Goal: Task Accomplishment & Management: Contribute content

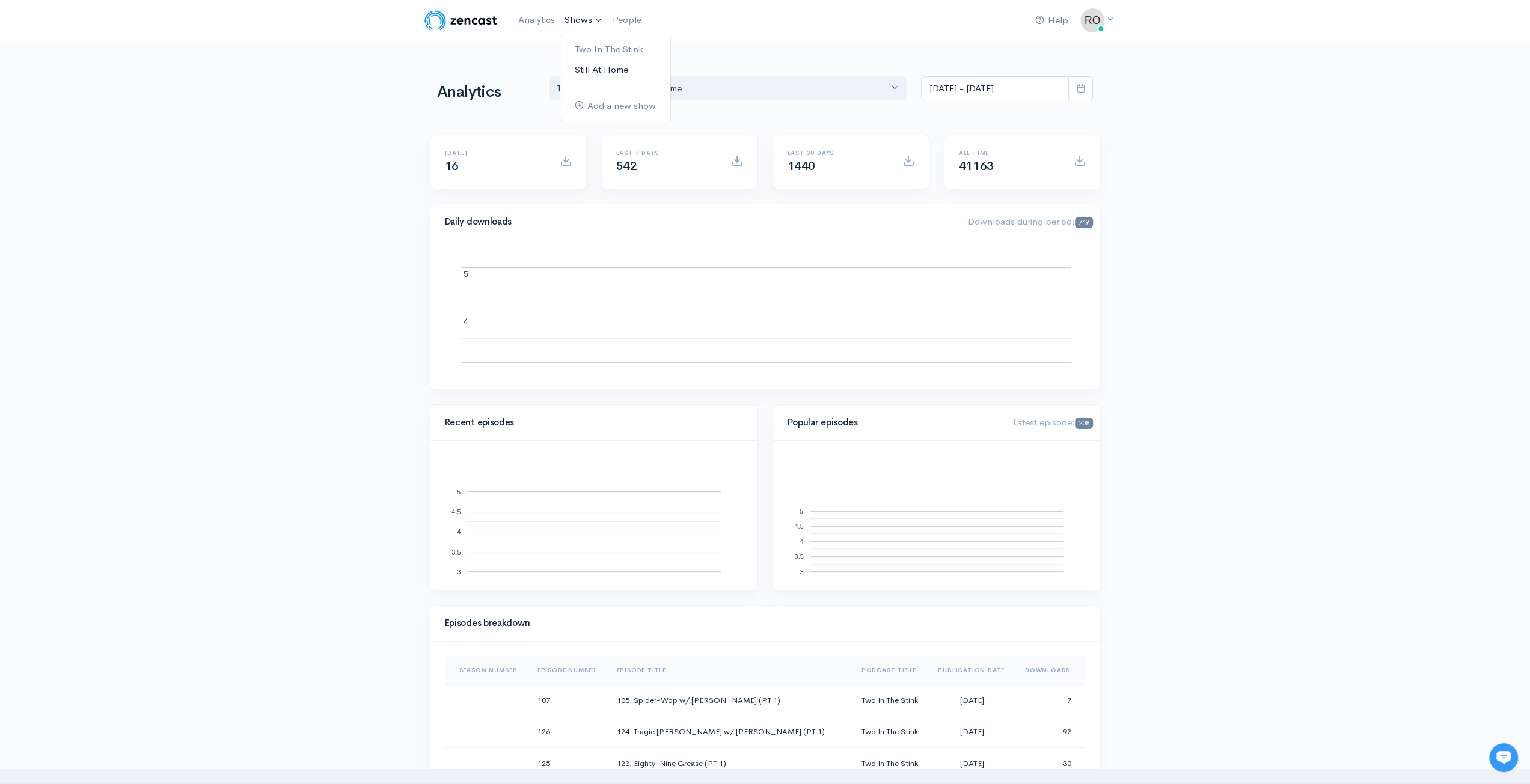
click at [610, 68] on link "Still At Home" at bounding box center [615, 69] width 110 height 21
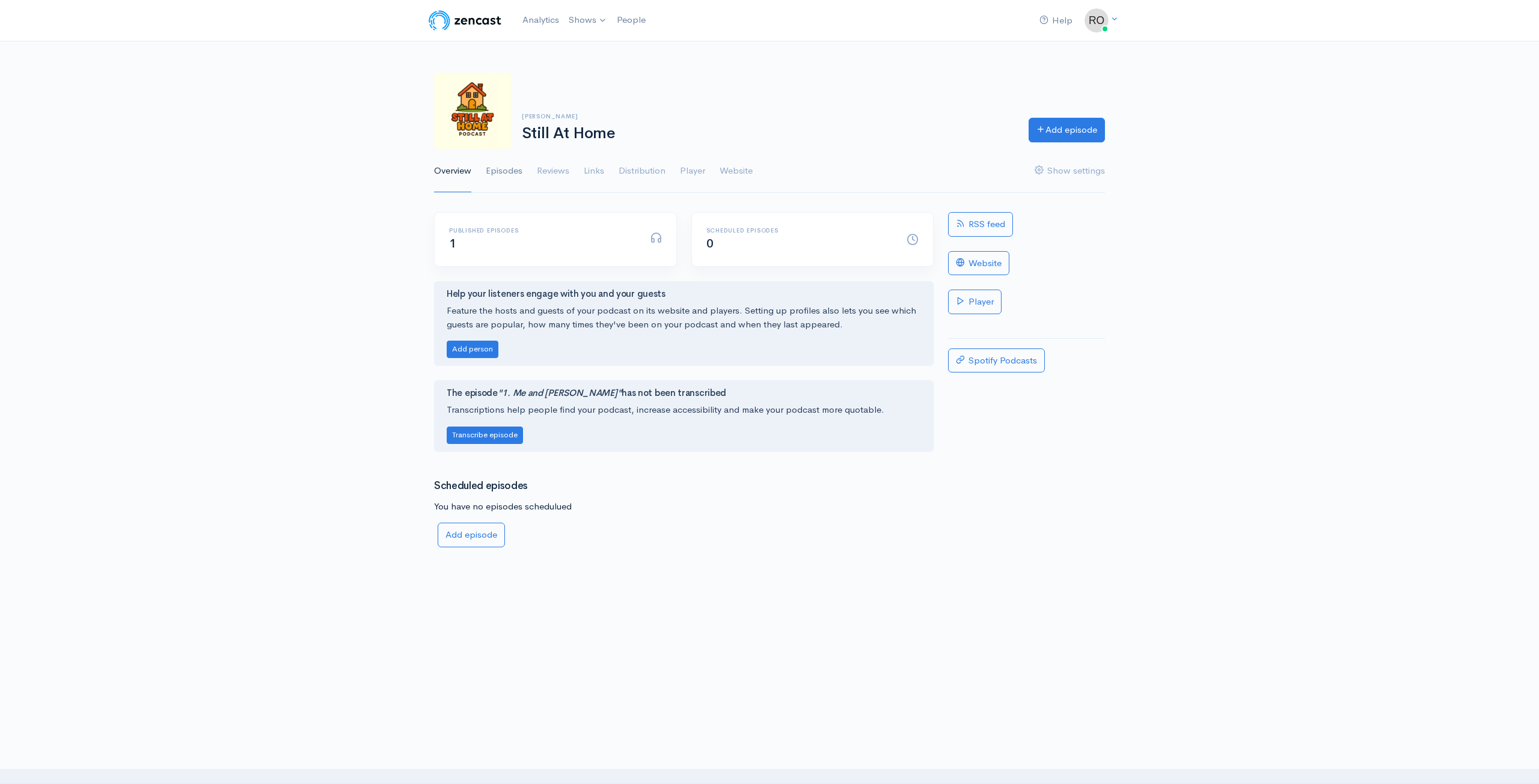
click at [519, 170] on link "Episodes" at bounding box center [504, 171] width 36 height 43
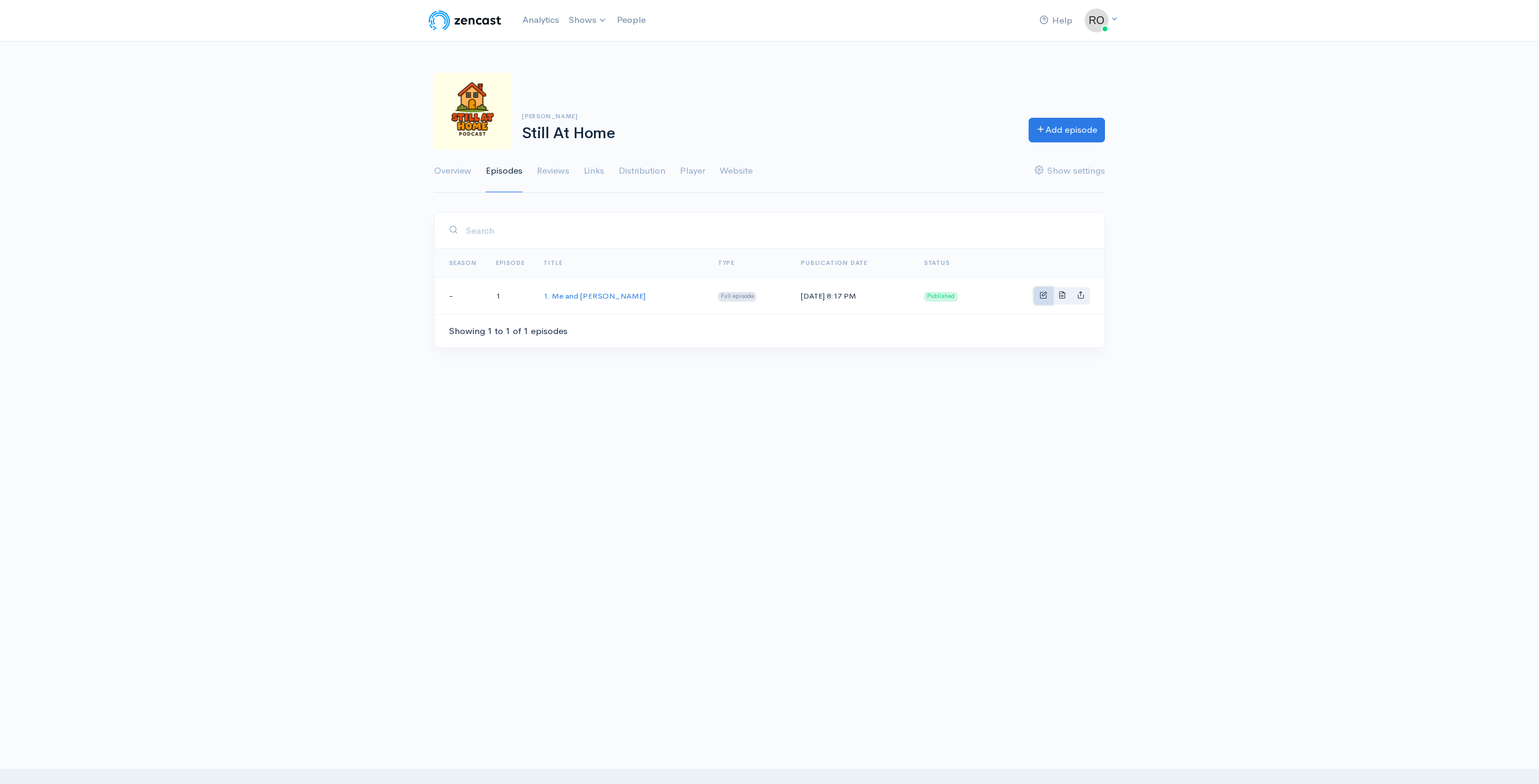
click at [1049, 293] on link "Basic example" at bounding box center [1043, 295] width 19 height 17
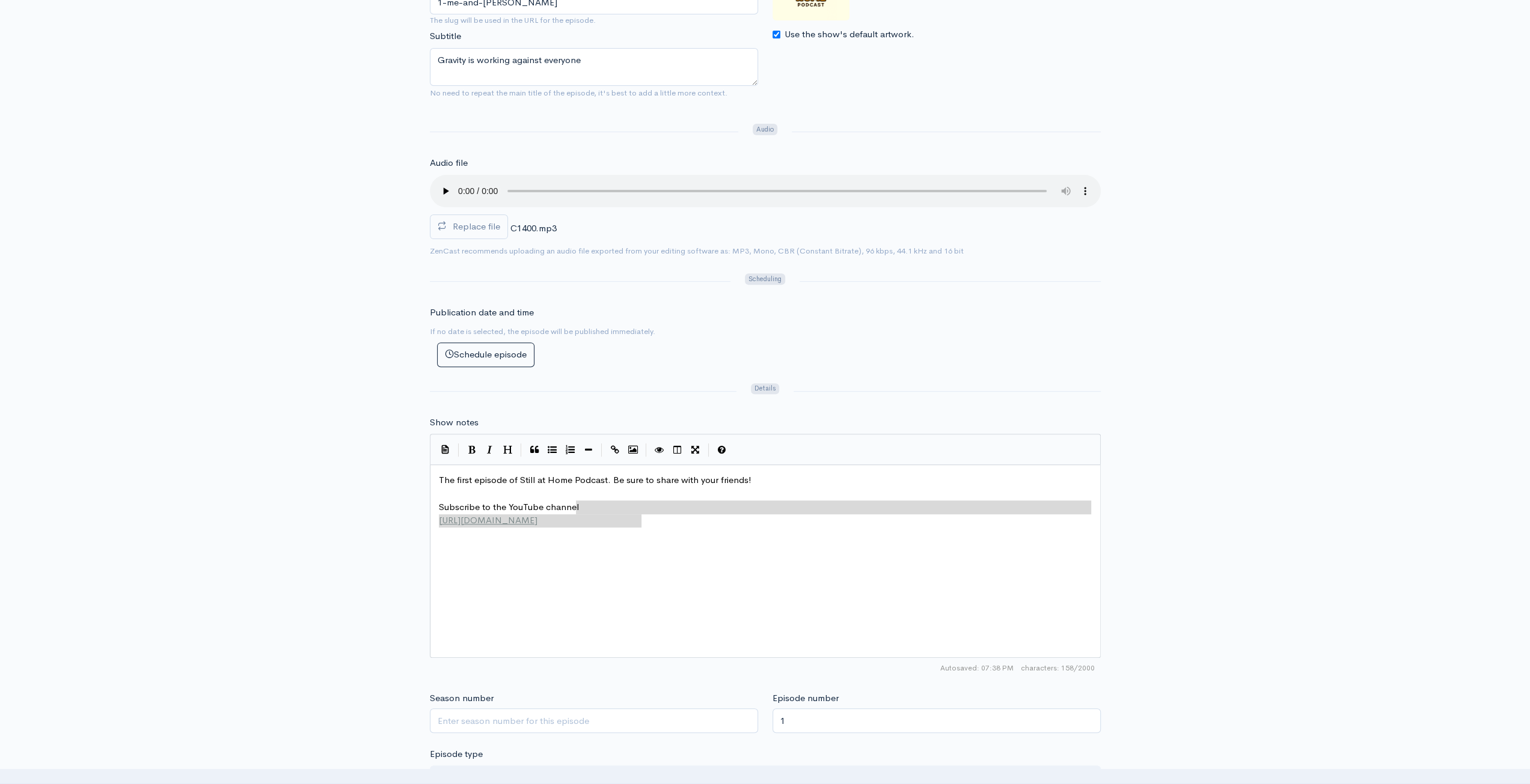
scroll to position [4, 0]
type textarea "The first episode of Still at Home Podcast. Be sure to share with your friends!…"
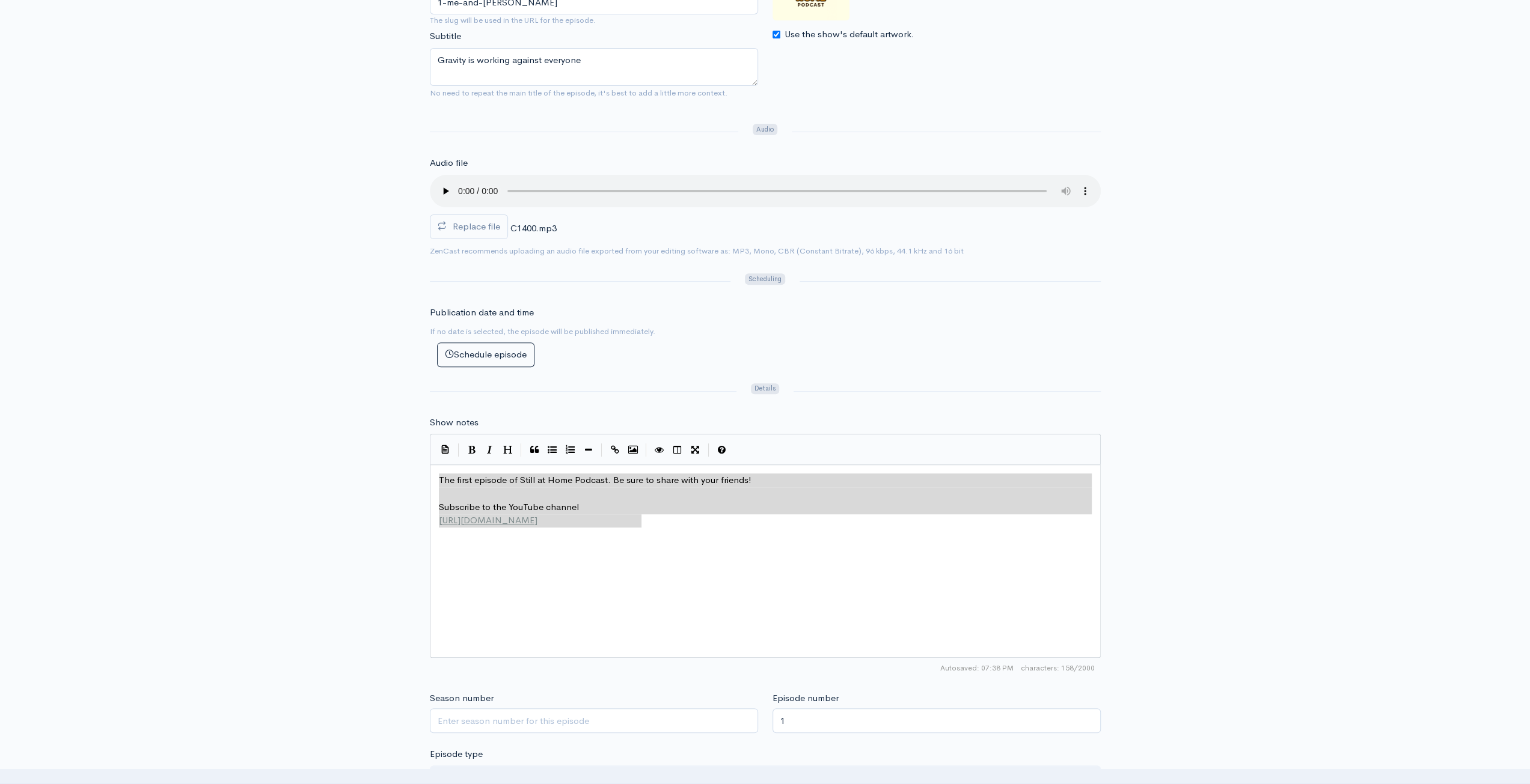
drag, startPoint x: 680, startPoint y: 521, endPoint x: 355, endPoint y: 454, distance: 331.8
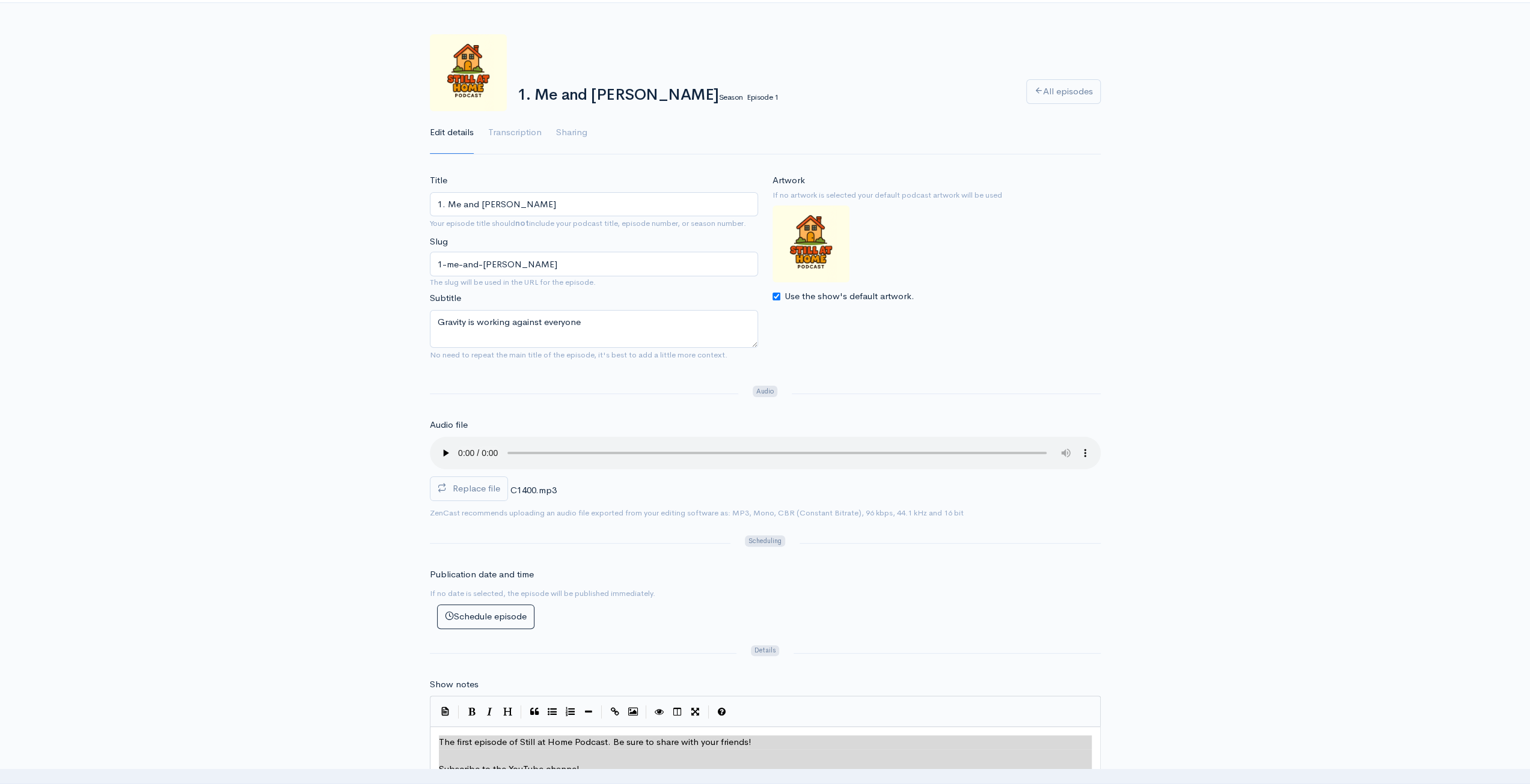
scroll to position [0, 0]
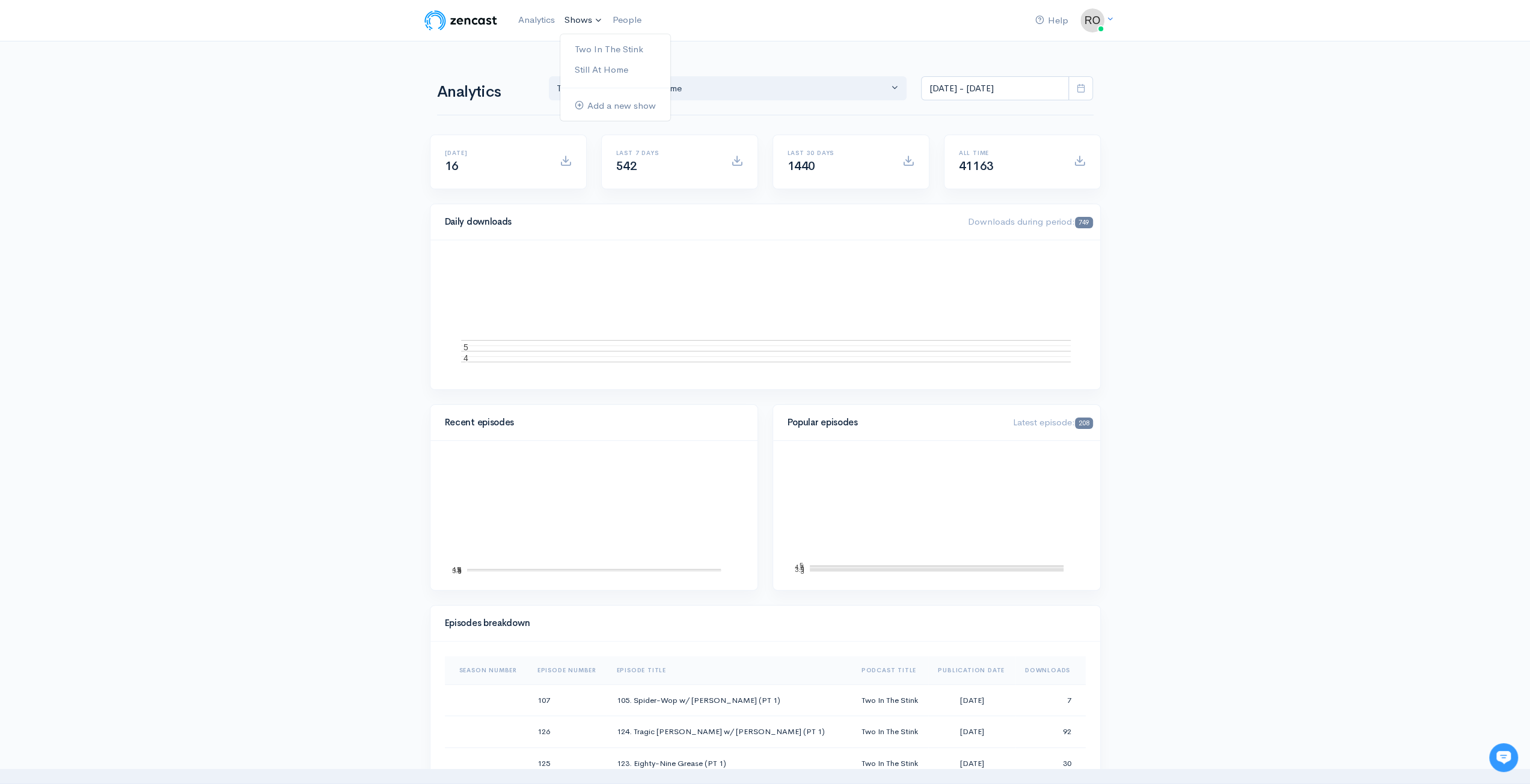
click at [596, 23] on link "Shows" at bounding box center [584, 21] width 48 height 26
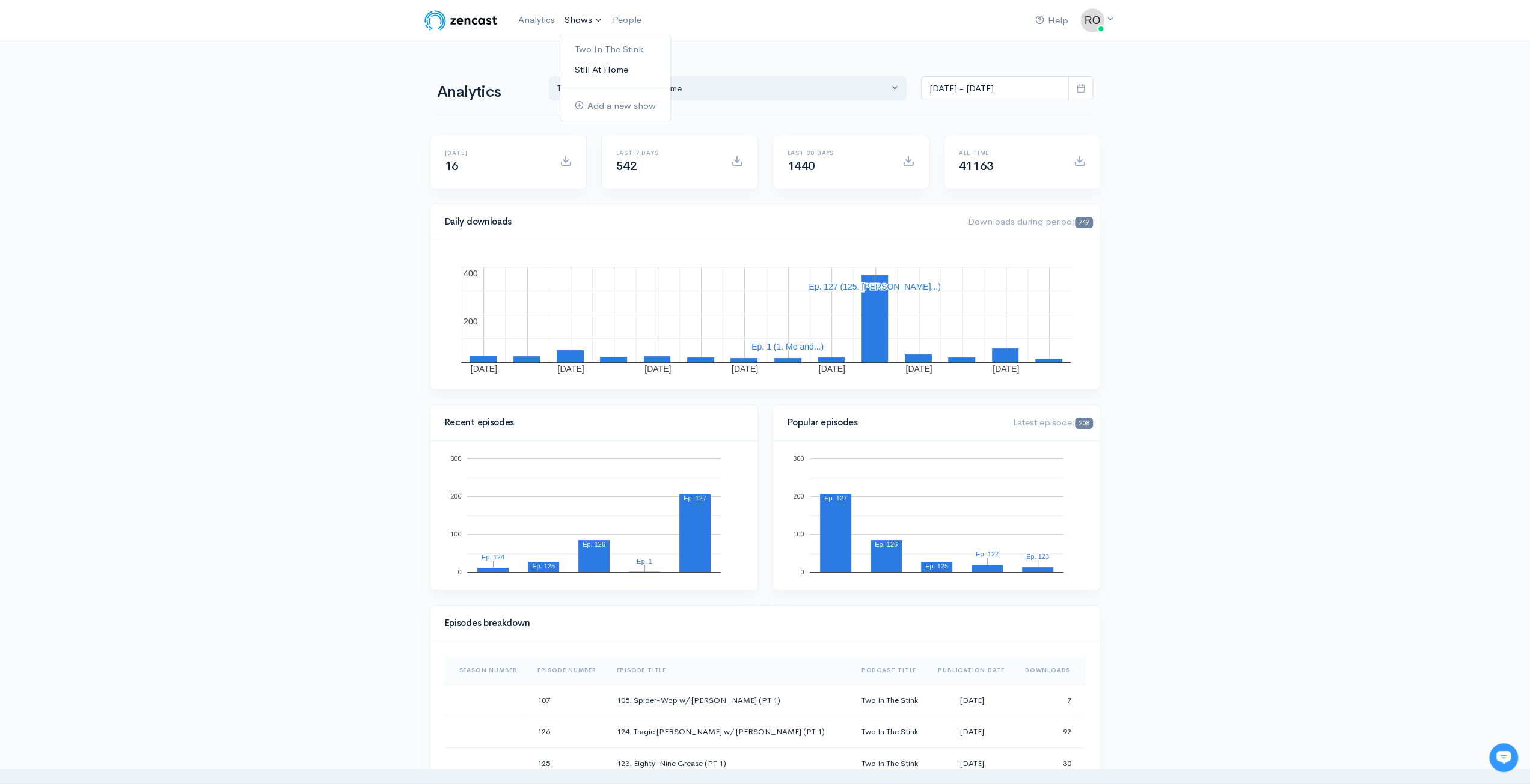
click at [600, 68] on link "Still At Home" at bounding box center [615, 69] width 110 height 21
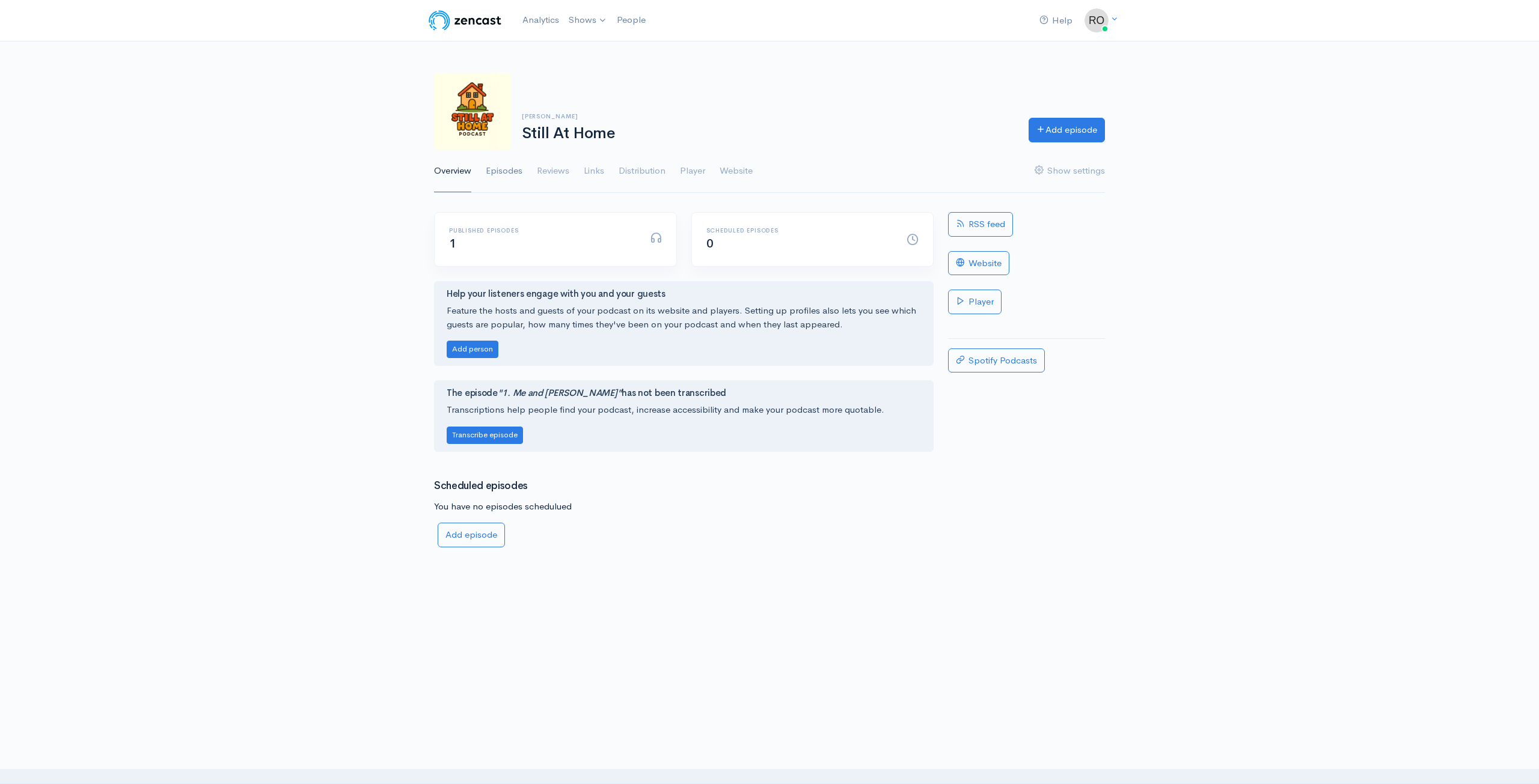
click at [514, 168] on link "Episodes" at bounding box center [504, 171] width 36 height 43
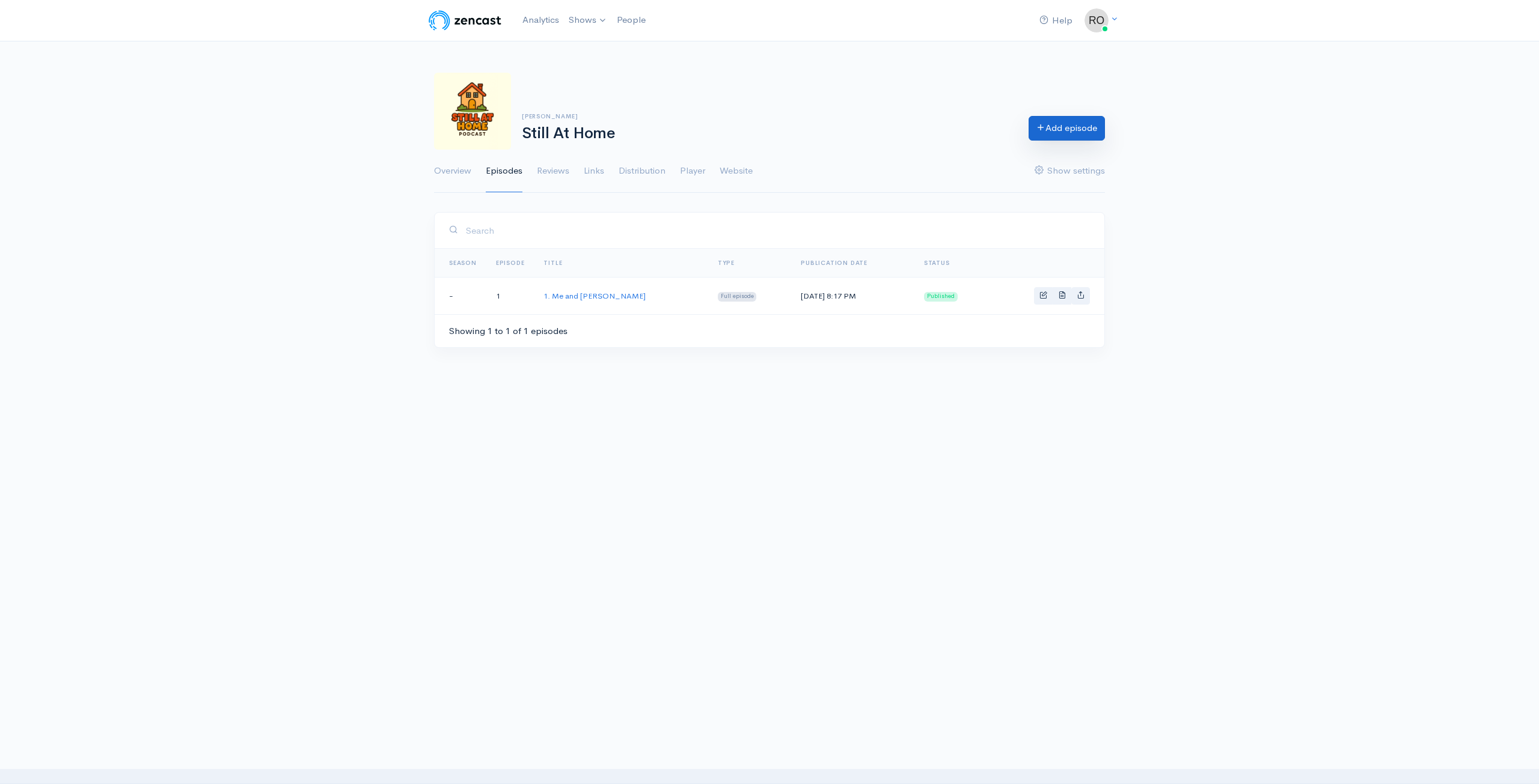
click at [1063, 134] on link "Add episode" at bounding box center [1067, 129] width 76 height 25
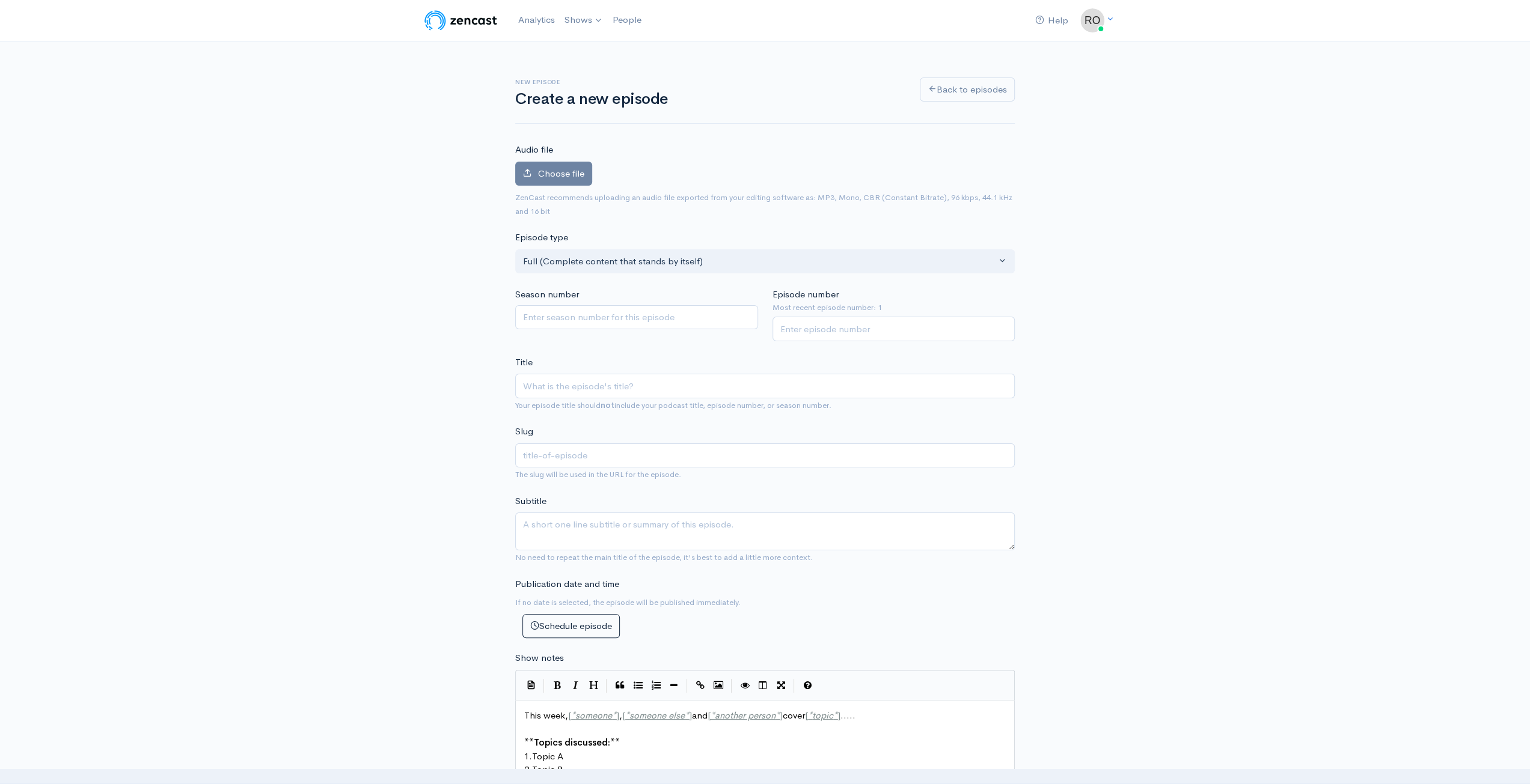
type input "2"
type input "2. M"
type input "2-m"
type input "2. Me"
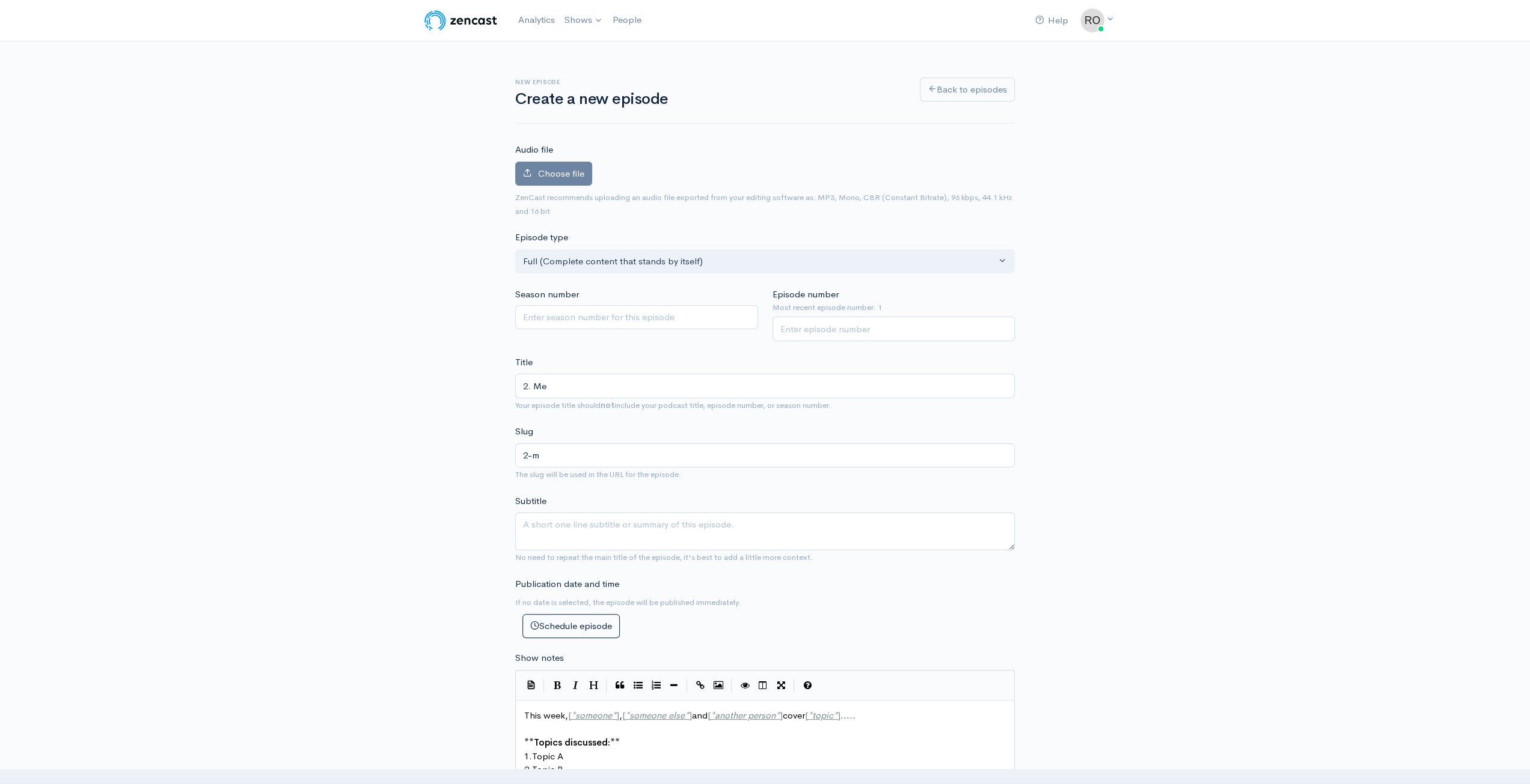
type input "2-me"
type input "2. Me a"
type input "2-me-a"
type input "2. Me an"
type input "2-me-an"
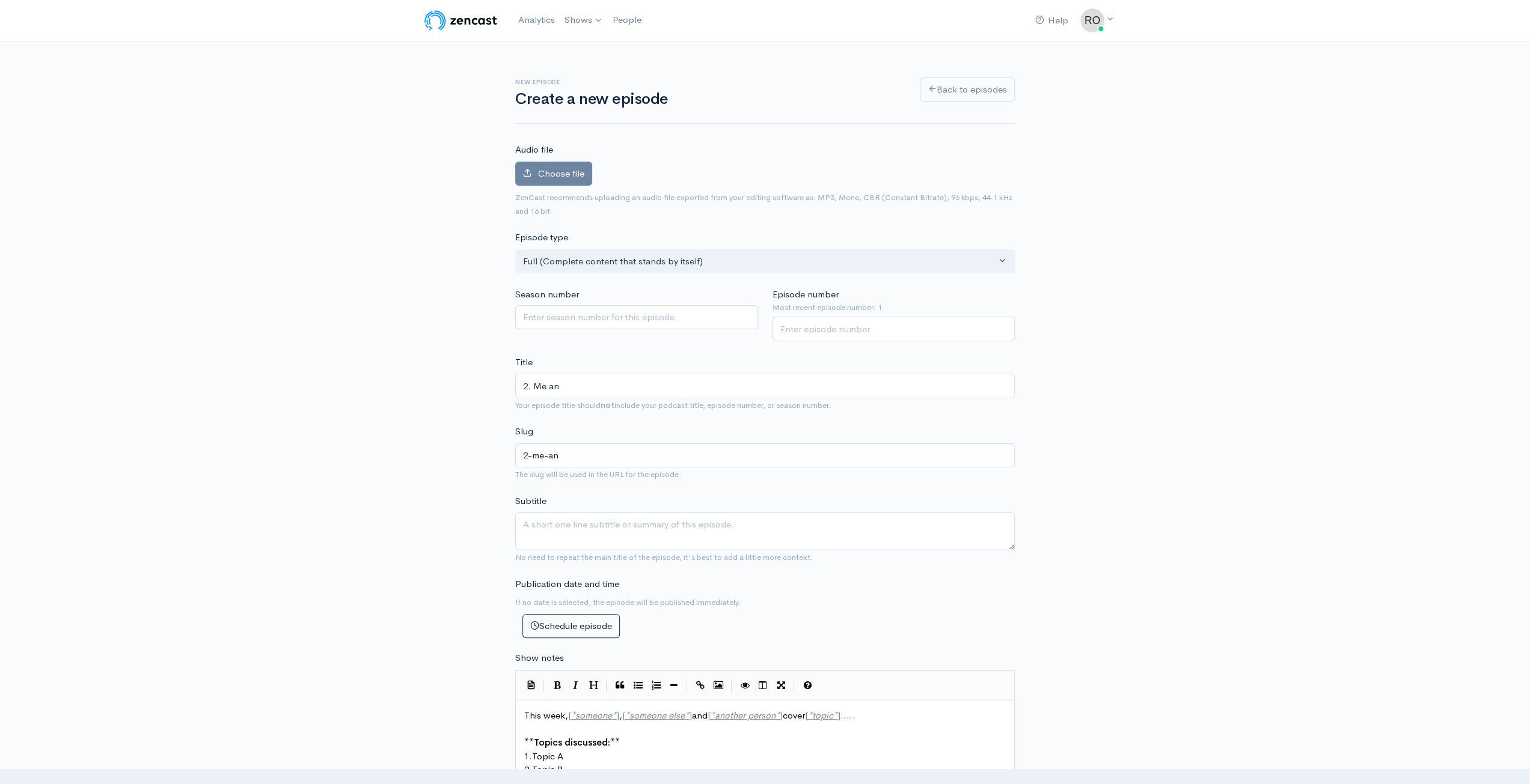
type input "2. Me and"
type input "2-me-and"
type input "2. Me and X"
type input "2-me-and-x"
type input "2. Me and Xa"
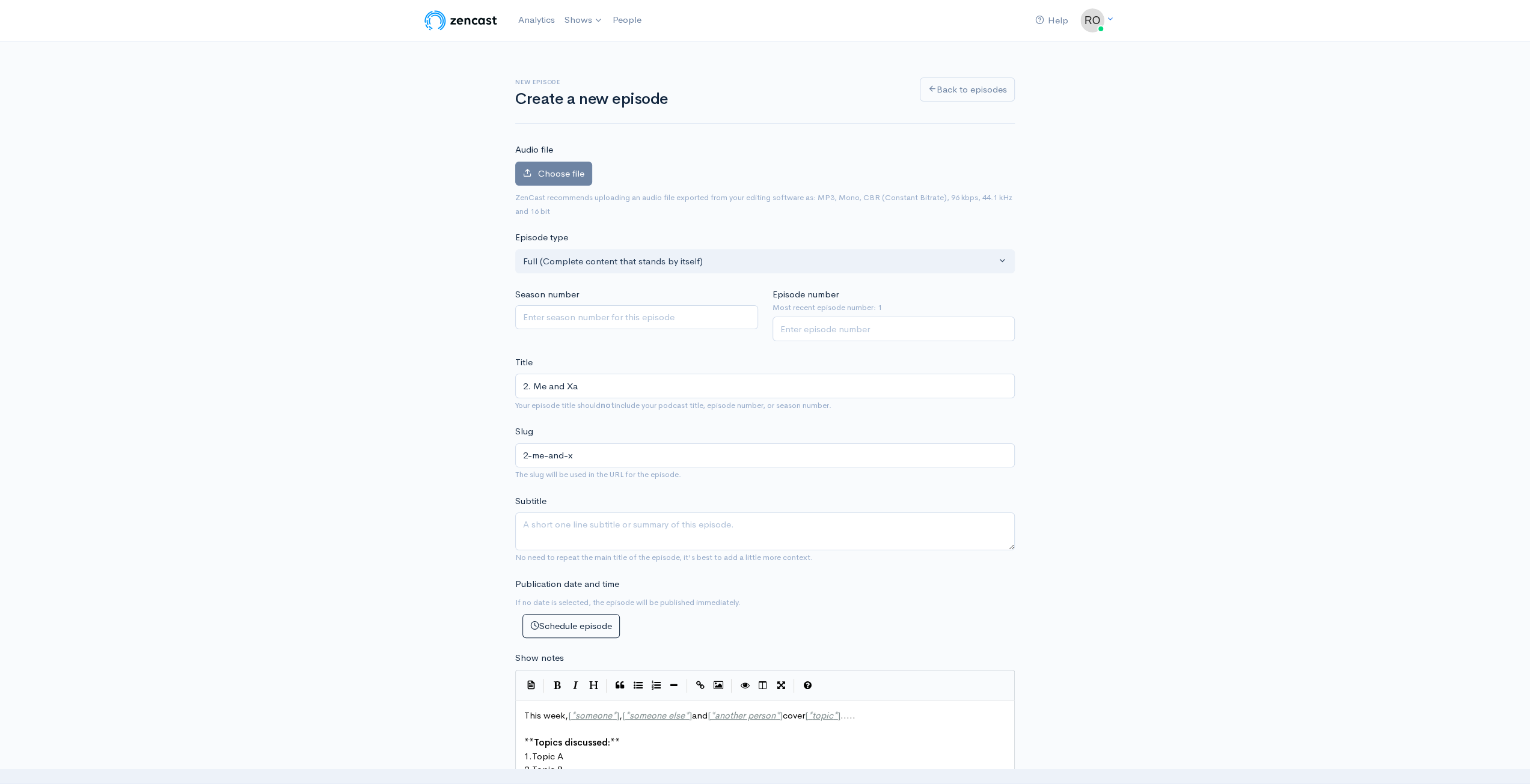
type input "2-me-and-xa"
type input "2. Me and Xana"
type input "2-me-and-xana"
type input "2. Me and [MEDICAL_DATA]"
type input "2-me-and-xanax"
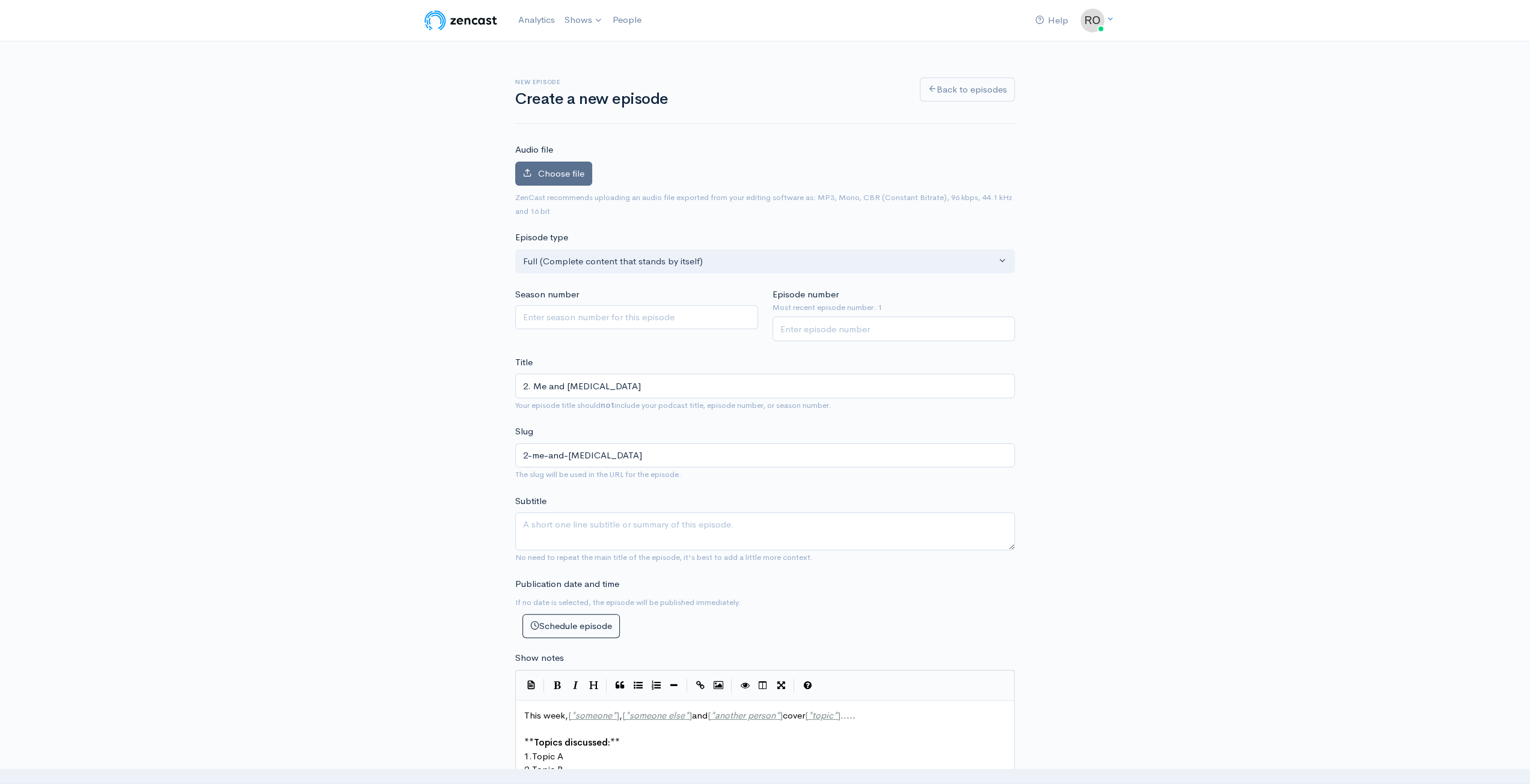
type input "2. Me and [MEDICAL_DATA]"
click at [562, 183] on label "Choose file" at bounding box center [553, 174] width 77 height 25
click at [0, 0] on input "Choose file" at bounding box center [0, 0] width 0 height 0
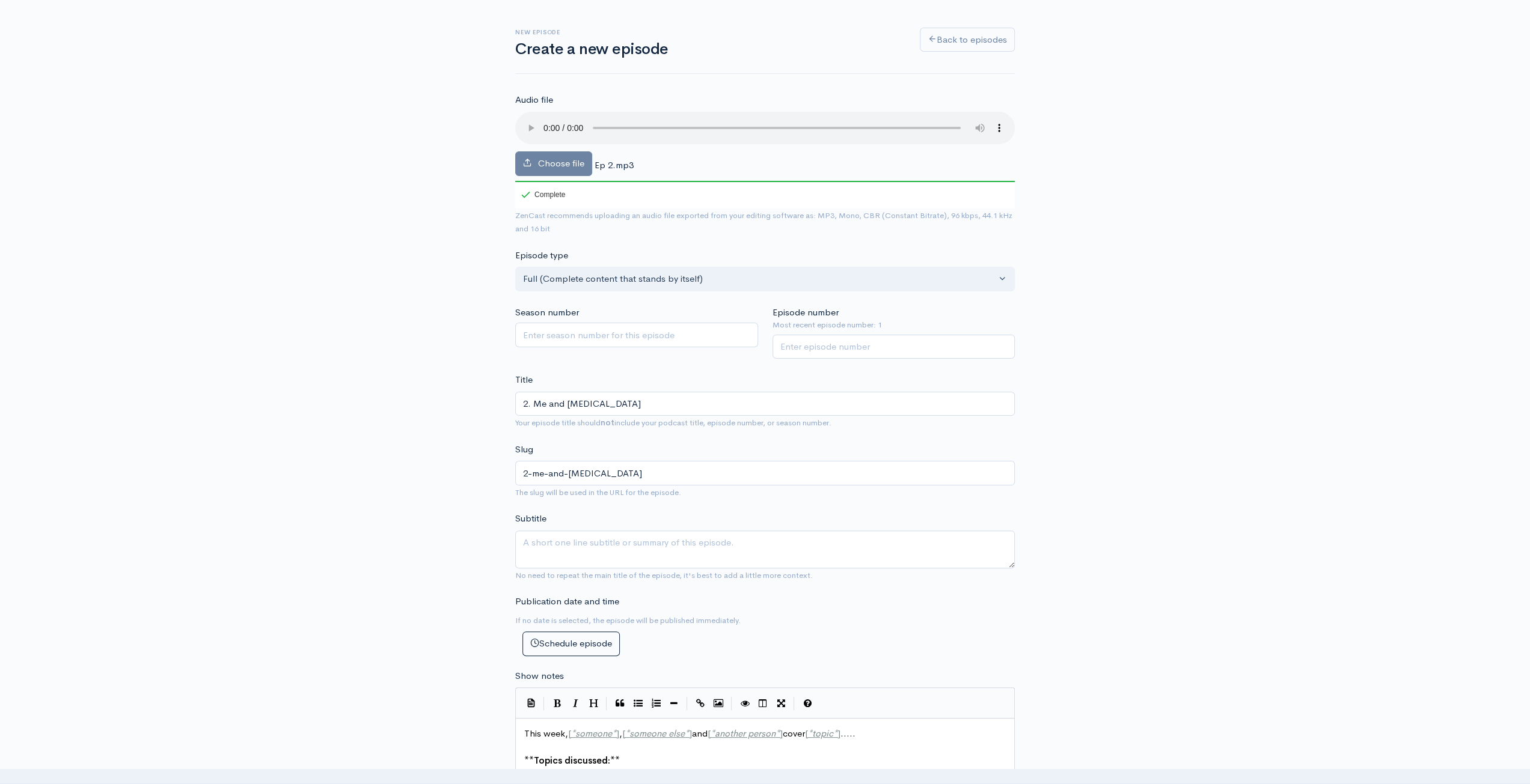
scroll to position [120, 0]
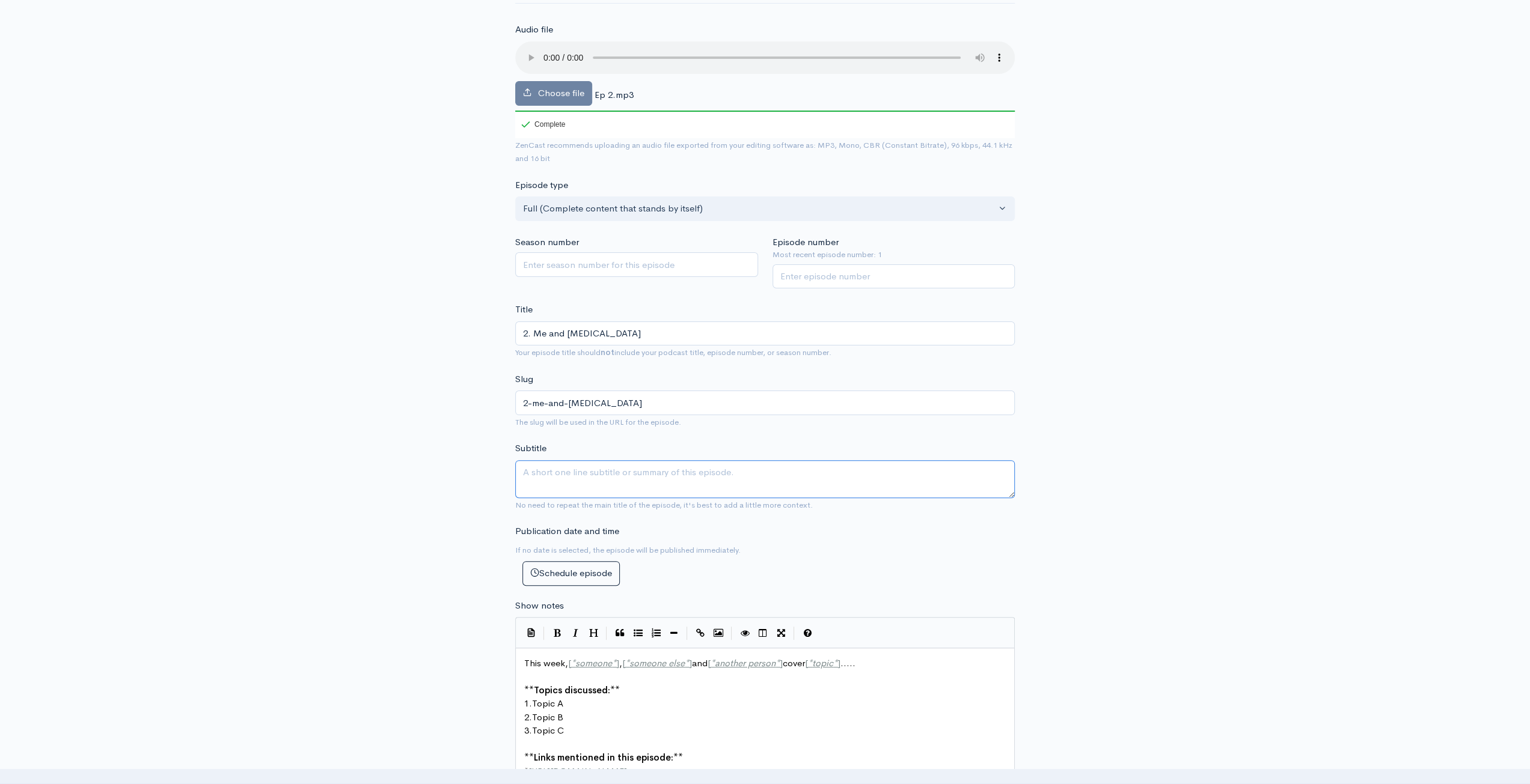
click at [656, 472] on textarea "Subtitle" at bounding box center [765, 479] width 500 height 38
click at [1137, 378] on div "New episode Create a new episode Back to episodes Audio file Choose file Ep 2.m…" at bounding box center [765, 585] width 1530 height 1327
click at [835, 477] on textarea "Subtitle" at bounding box center [765, 479] width 500 height 38
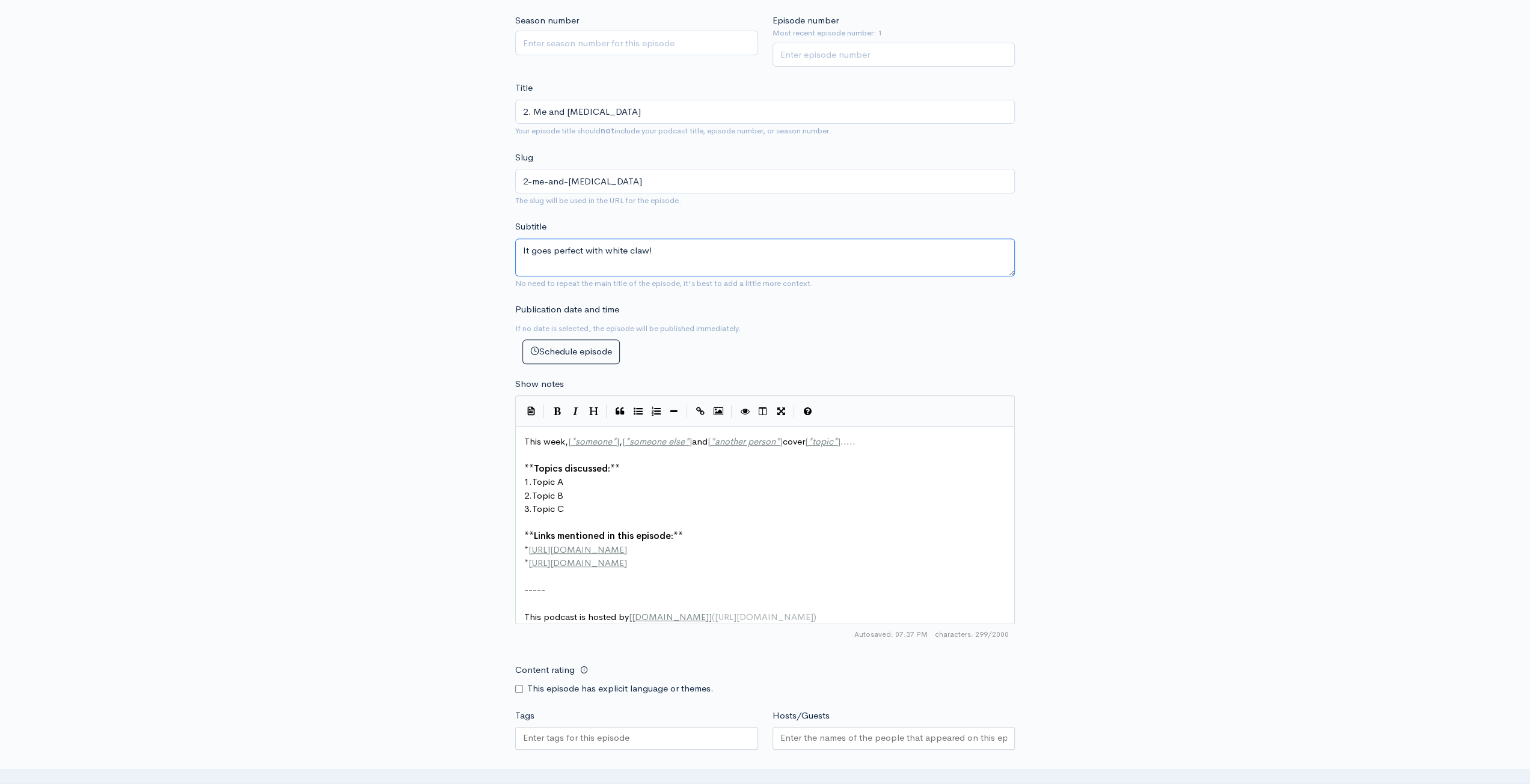
scroll to position [361, 0]
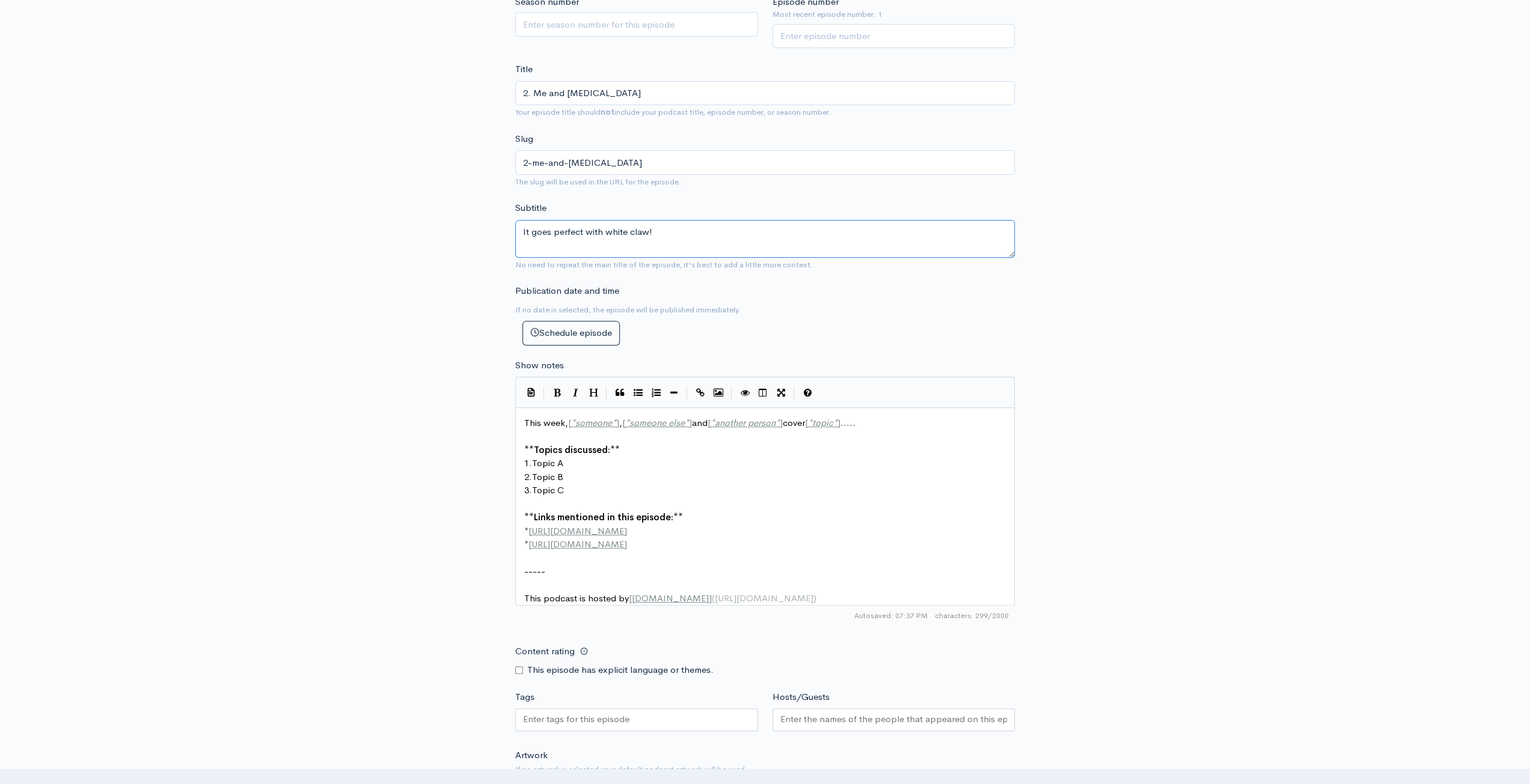
type textarea "It goes perfect with white claw!"
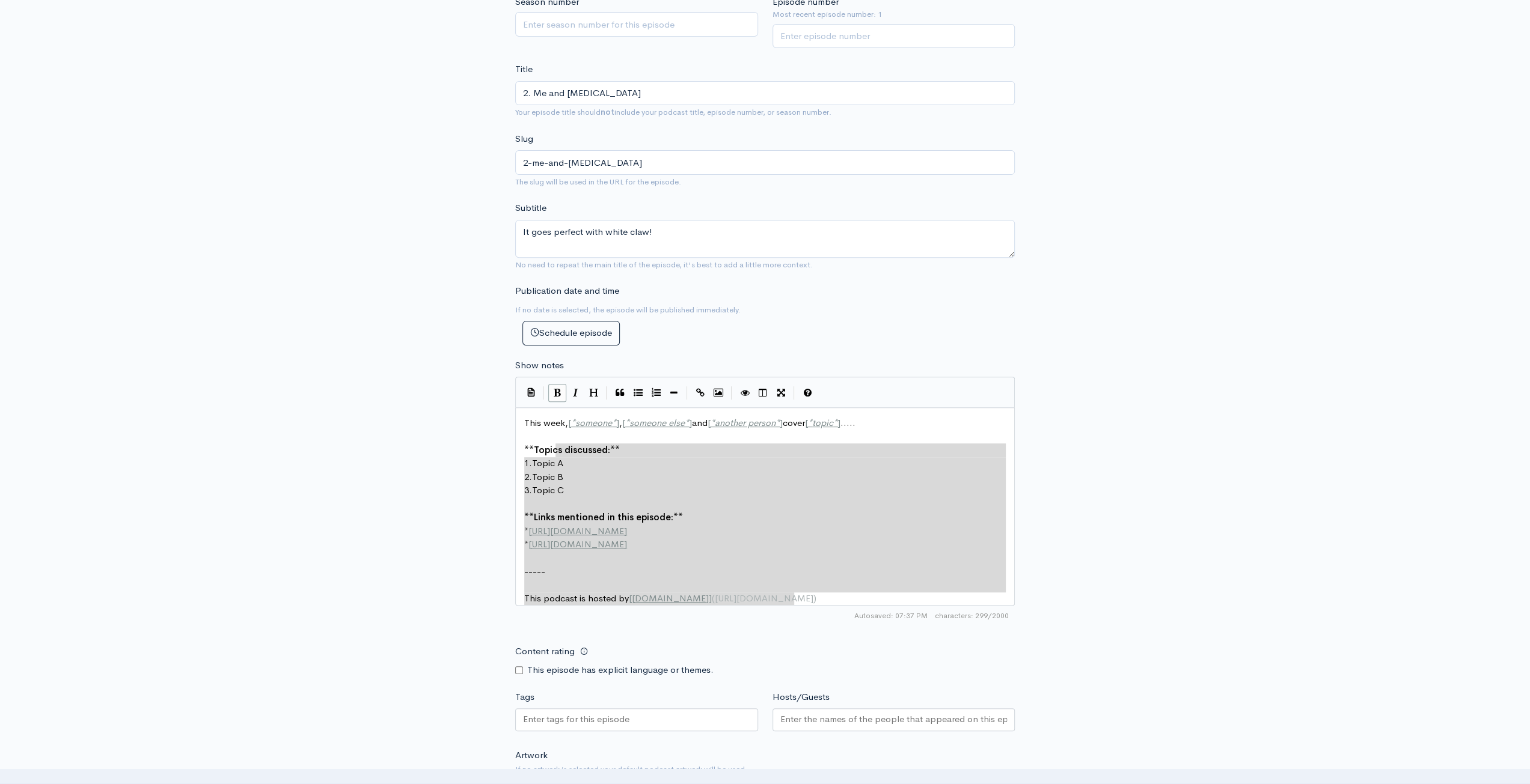
type textarea "This week, [*someone*], [*someone else*] and [*another person*] cover [*topic*]…"
drag, startPoint x: 812, startPoint y: 599, endPoint x: 503, endPoint y: 402, distance: 366.5
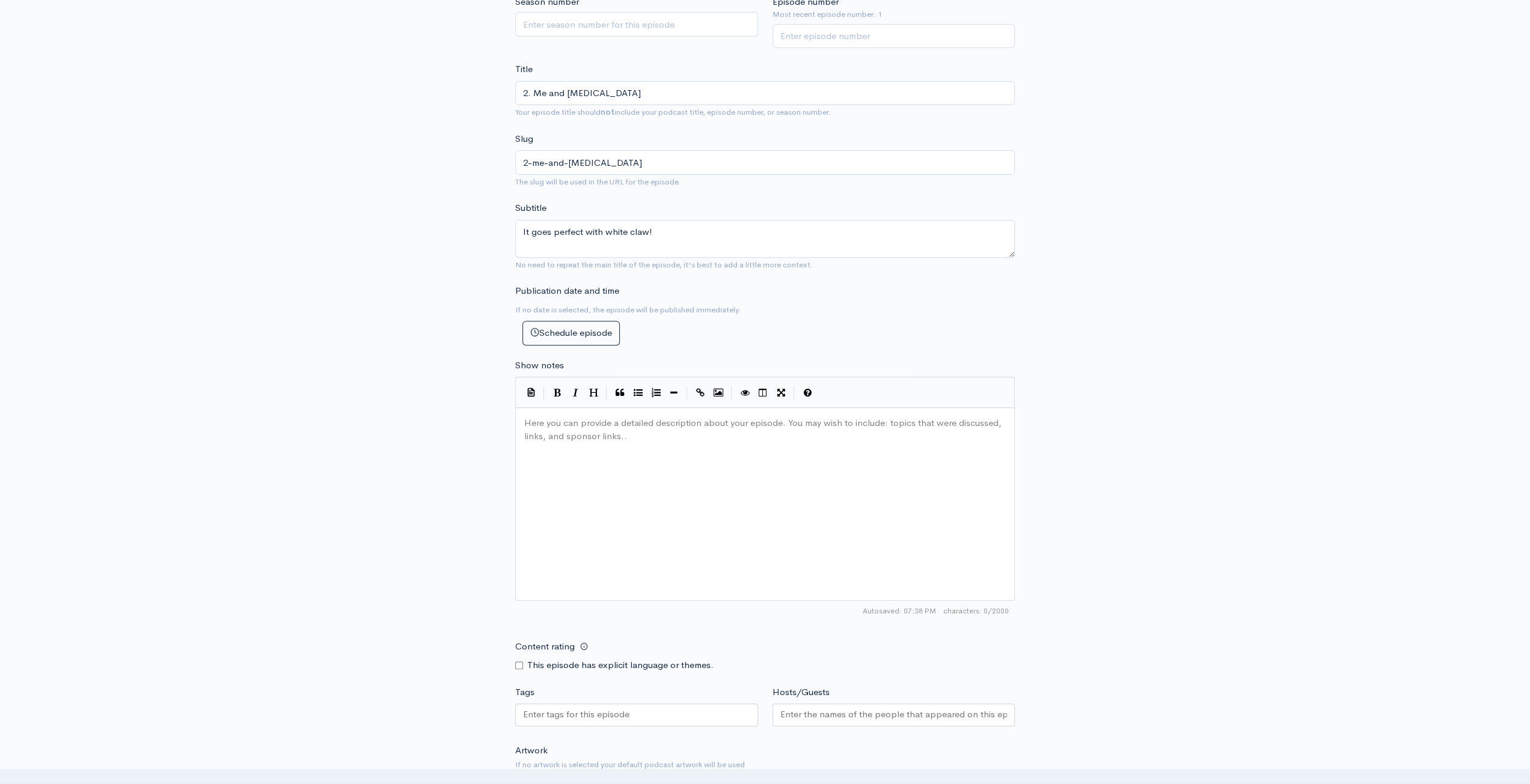
click at [628, 448] on div "Here you can provide a detailed description about your episode. You may wish to…" at bounding box center [779, 519] width 516 height 210
click at [594, 421] on span "The first episode of Still at Home Podcast. Be sure to share with your friends!" at bounding box center [680, 423] width 313 height 12
type textarea "Episode 2"
click at [807, 470] on div "x Episode 2 of Still at Home Podcast. Be sure to share with your friends! ​ Sub…" at bounding box center [770, 443] width 495 height 59
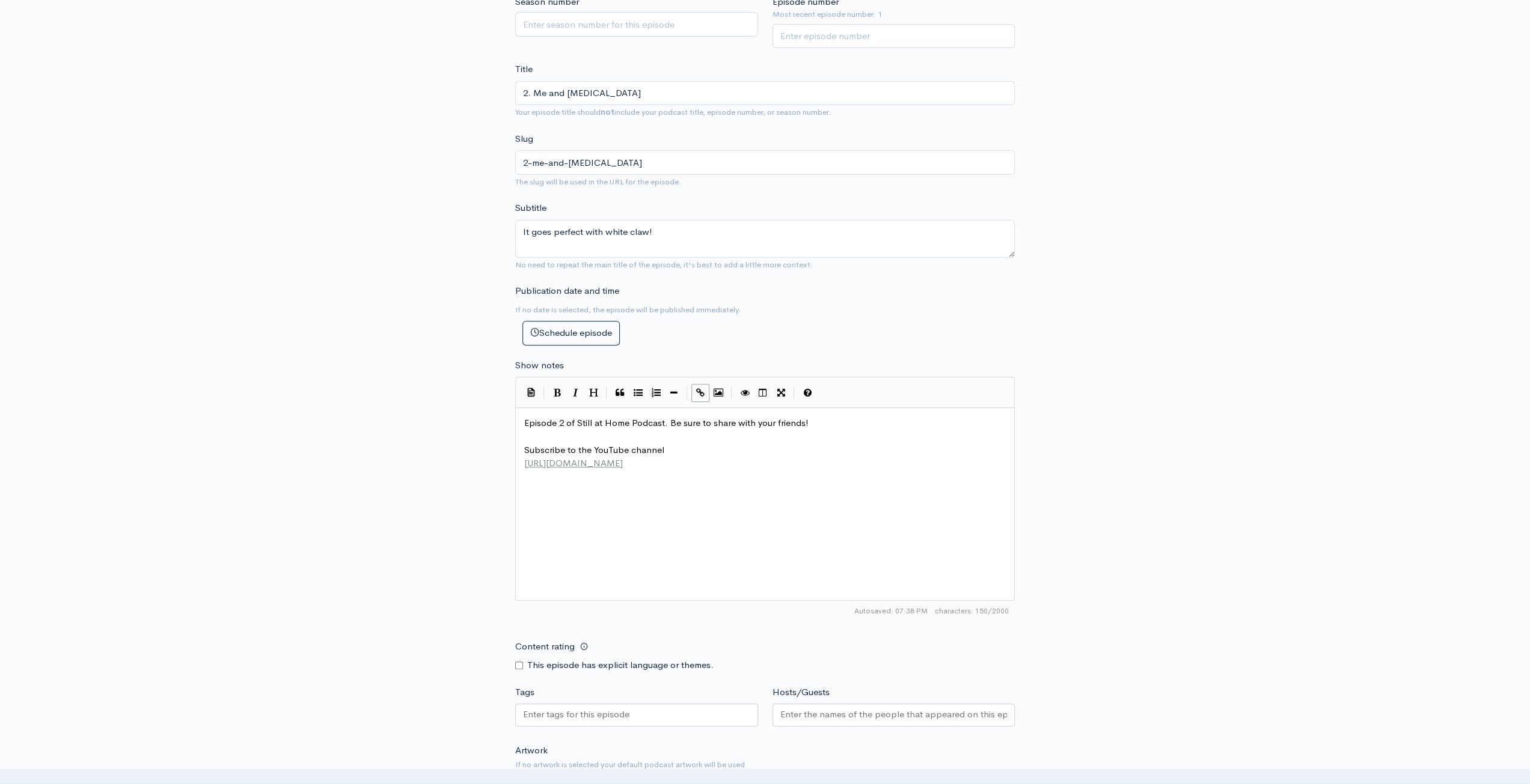
click at [1177, 442] on div "New episode Create a new episode Back to episodes Audio file Choose file Ep 2.m…" at bounding box center [765, 342] width 1530 height 1323
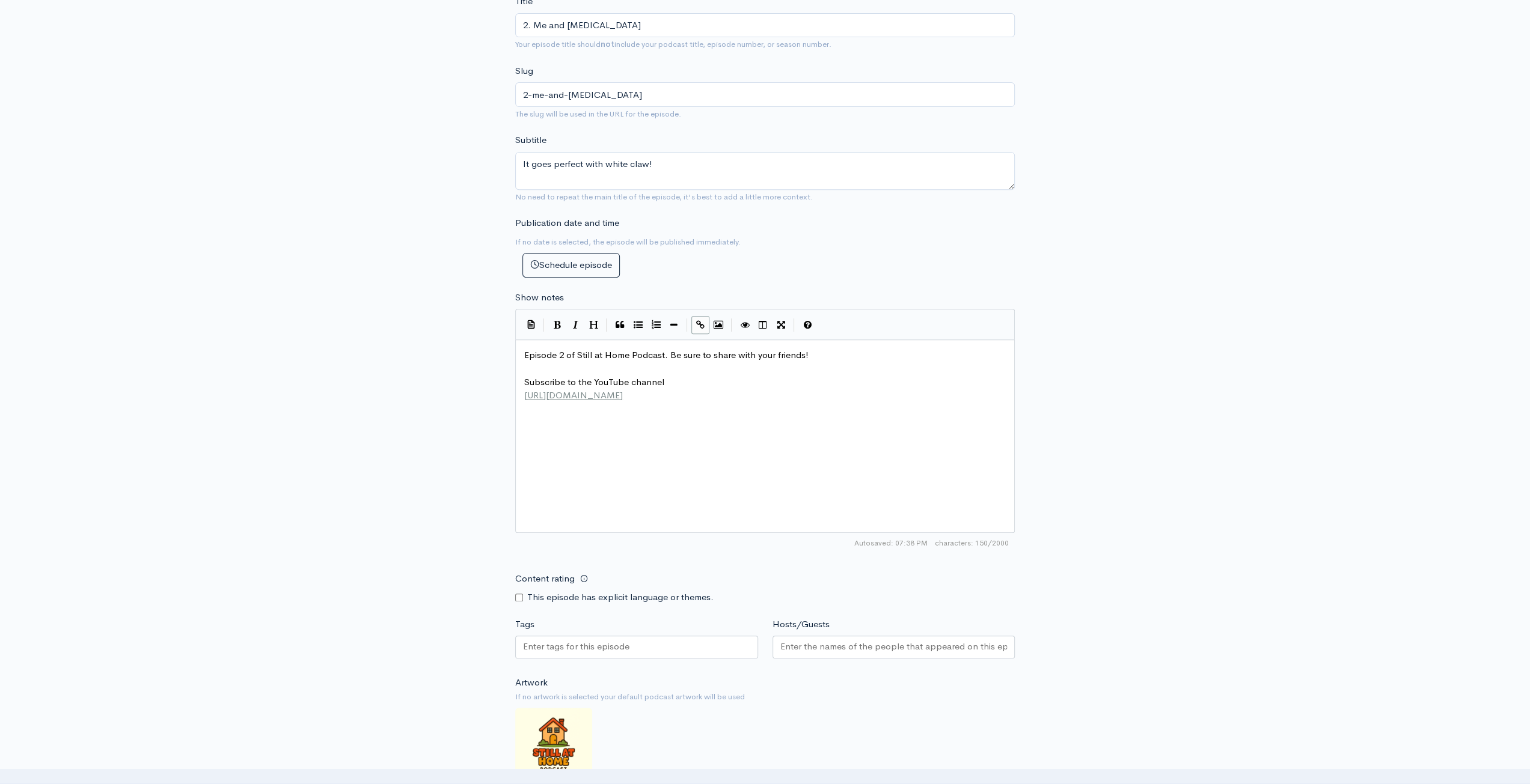
scroll to position [541, 0]
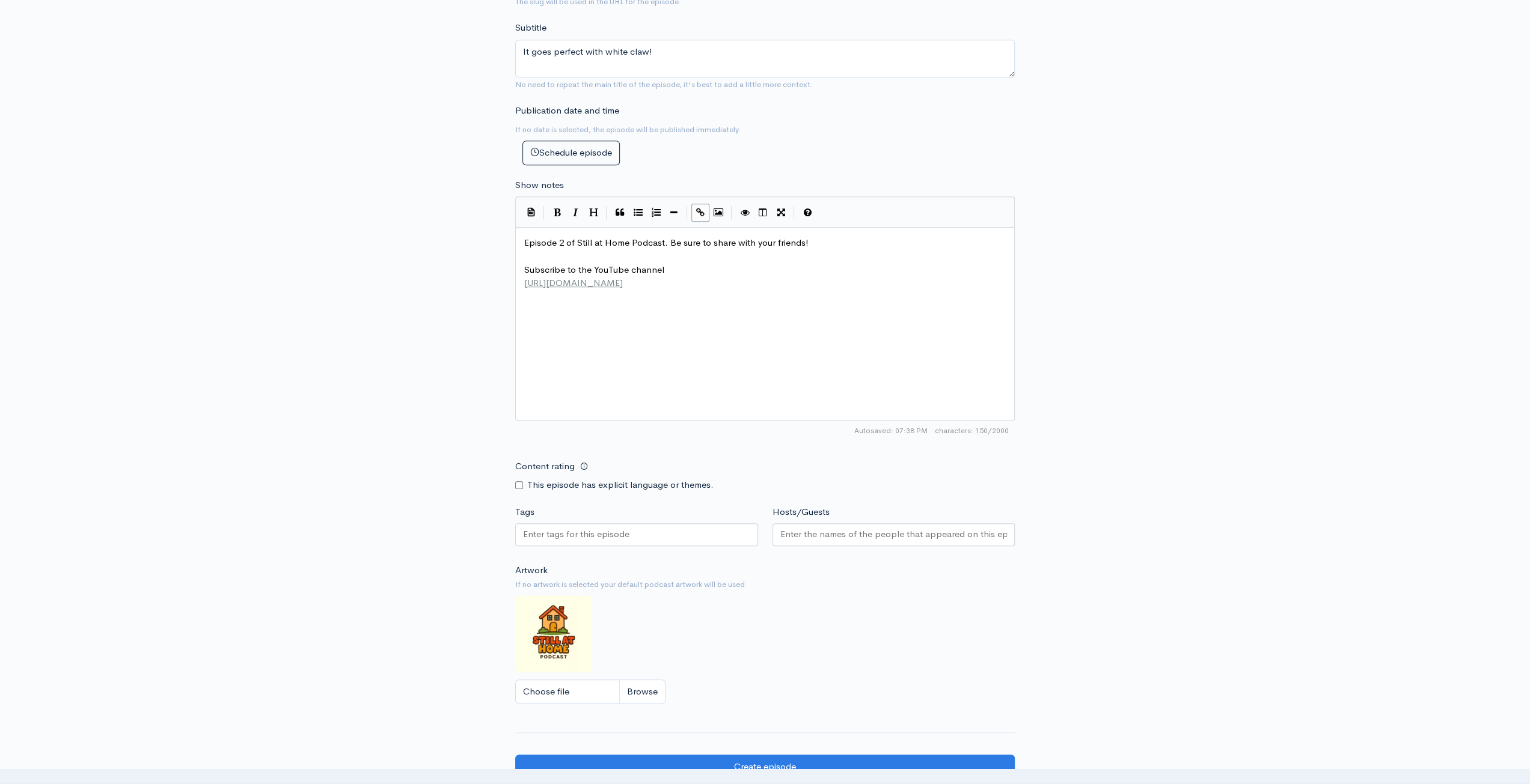
click at [519, 484] on input "Content rating" at bounding box center [519, 484] width 7 height 7
checkbox input "true"
click at [561, 535] on input "Tags" at bounding box center [576, 534] width 108 height 14
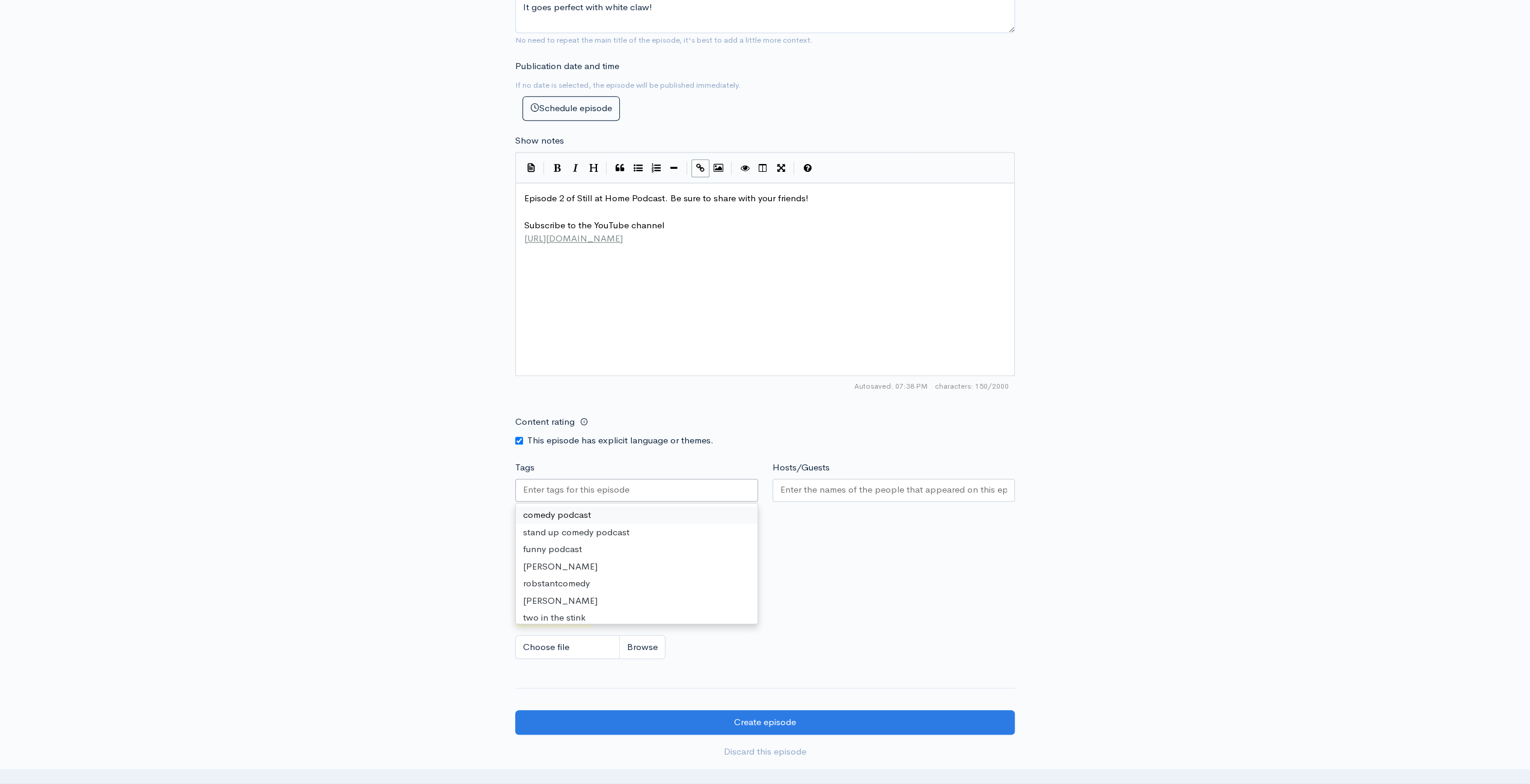
scroll to position [661, 0]
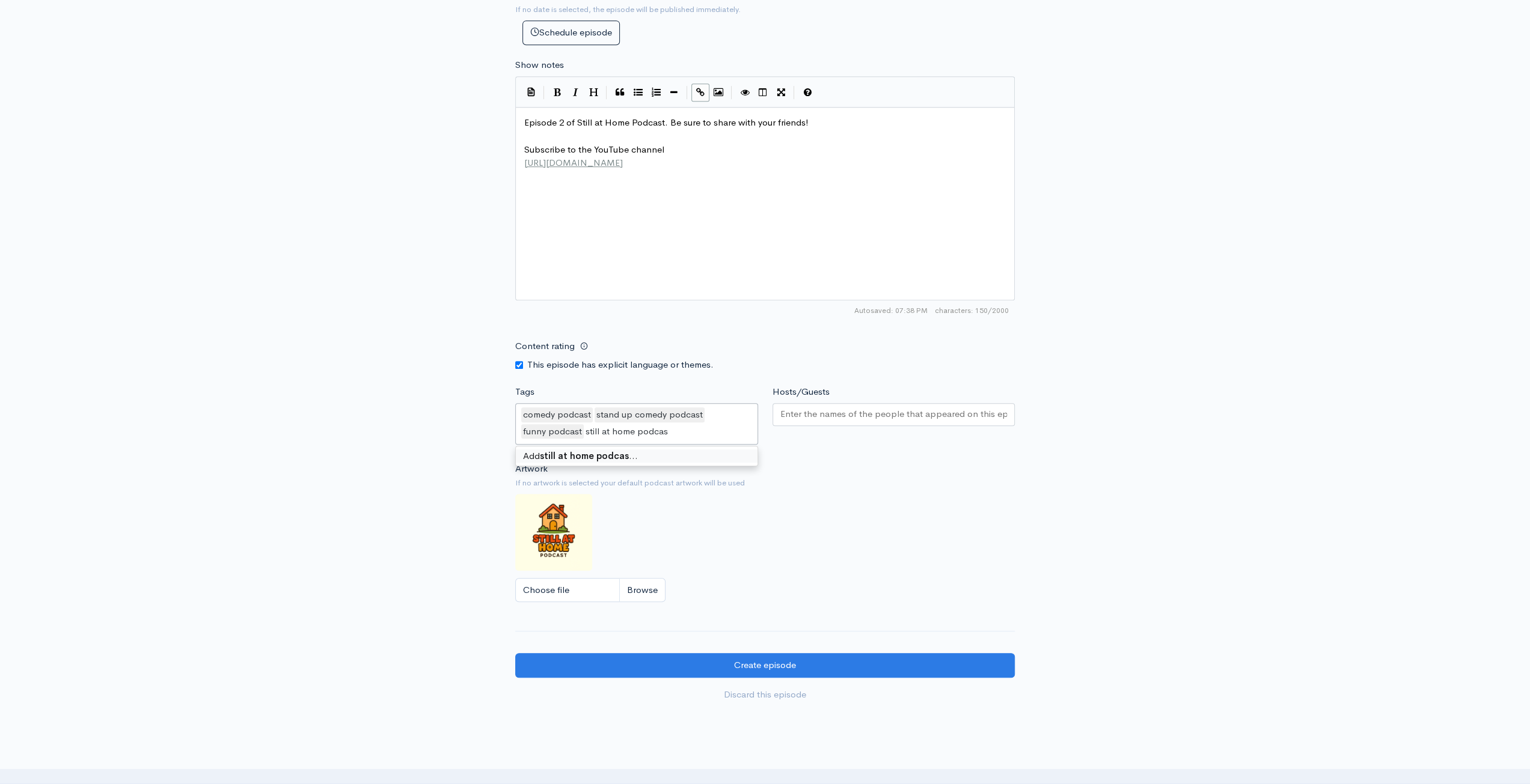
type input "still at home podcast"
click at [1210, 457] on div "New episode Create a new episode Back to episodes Audio file Choose file Ep 2.m…" at bounding box center [765, 50] width 1530 height 1341
click at [904, 425] on div at bounding box center [894, 417] width 243 height 27
click at [907, 415] on input "Hosts/Guests" at bounding box center [893, 414] width 227 height 14
type input "[PERSON_NAME]"
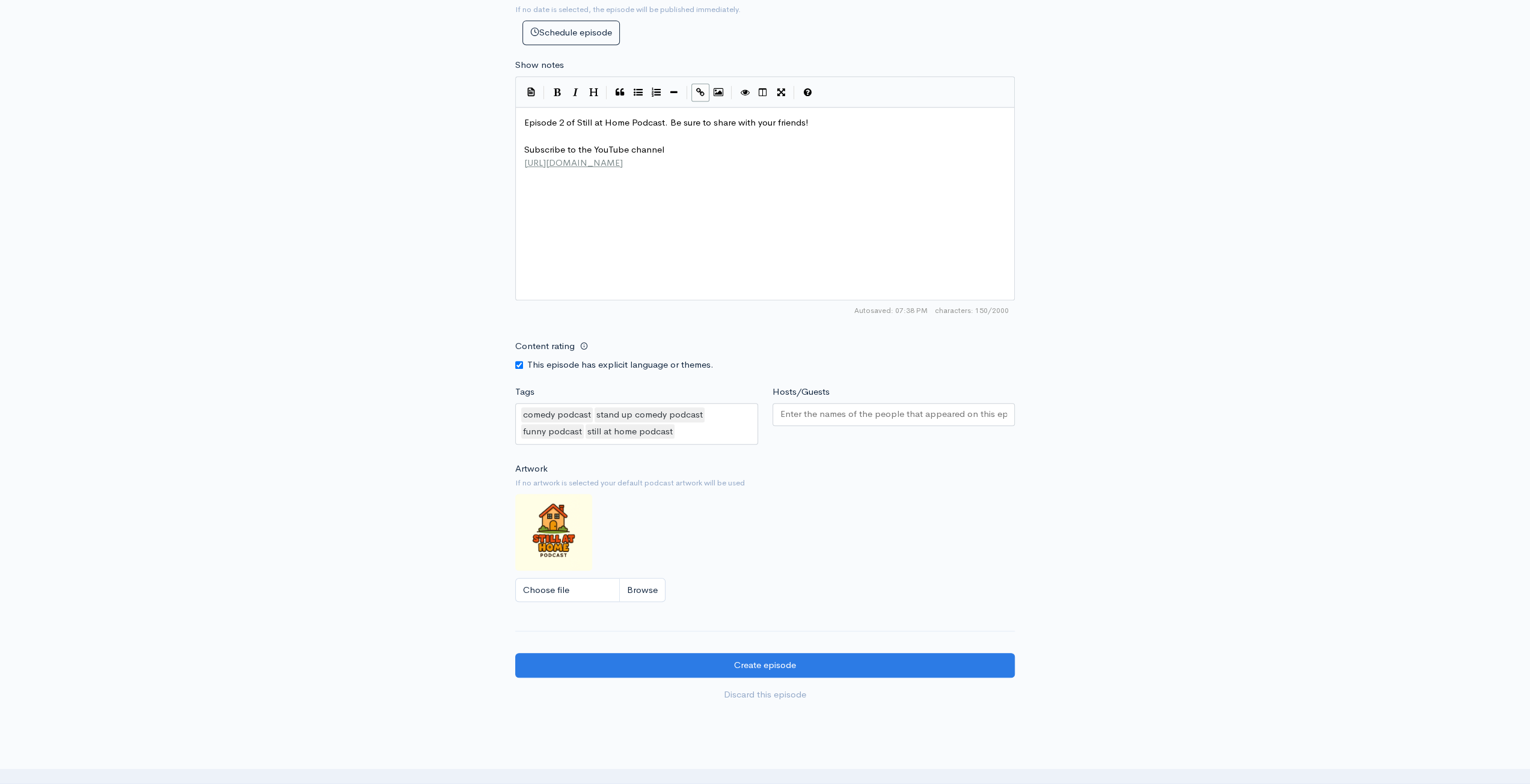
click at [1263, 306] on div "New episode Create a new episode Back to episodes Audio file Choose file Ep 2.m…" at bounding box center [765, 50] width 1530 height 1341
click at [926, 408] on input "Hosts/Guests" at bounding box center [893, 414] width 227 height 14
type input "[PERSON_NAME]"
click at [1141, 412] on div "New episode Create a new episode Back to episodes Audio file Choose file Ep 2.m…" at bounding box center [765, 50] width 1530 height 1341
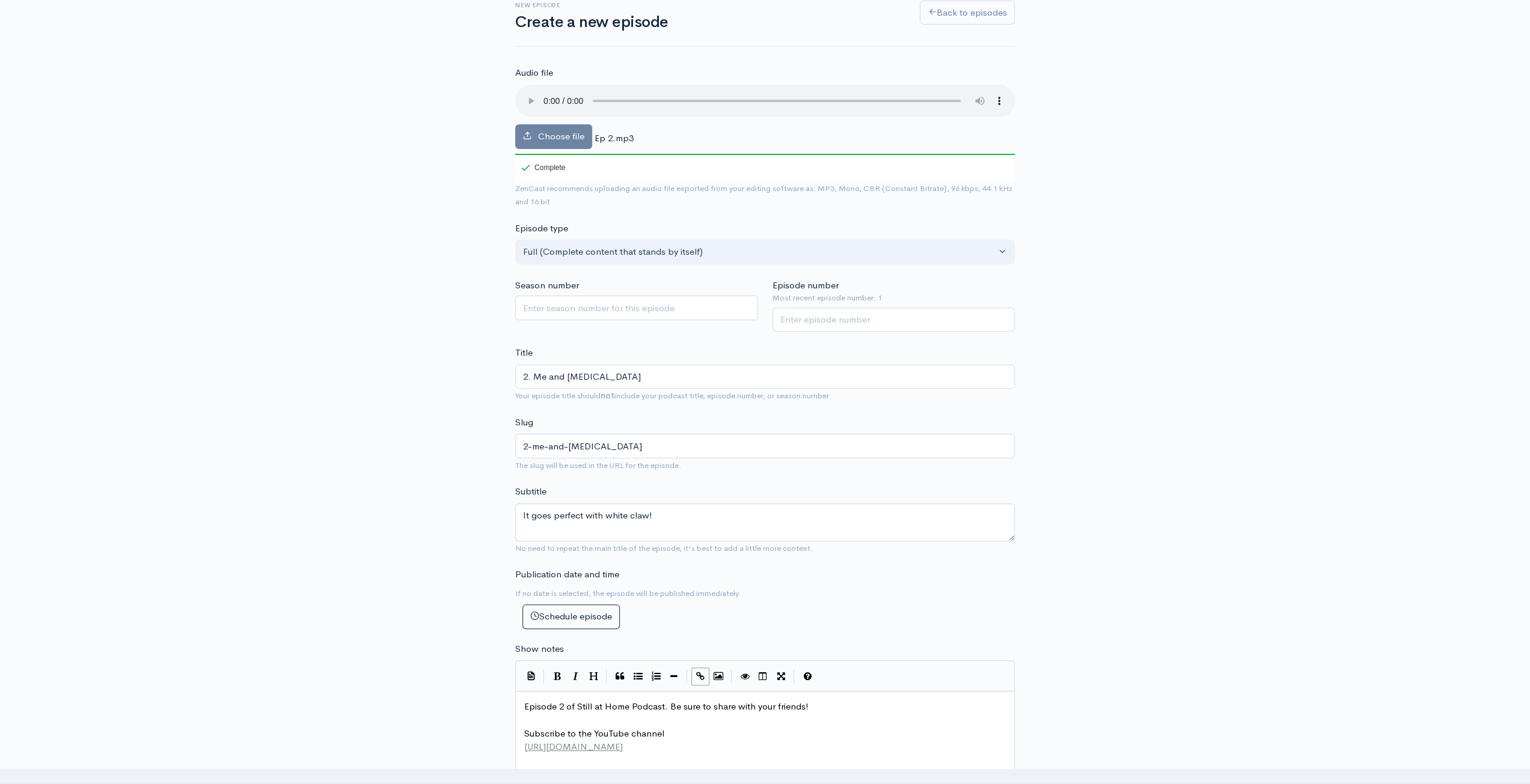
scroll to position [0, 0]
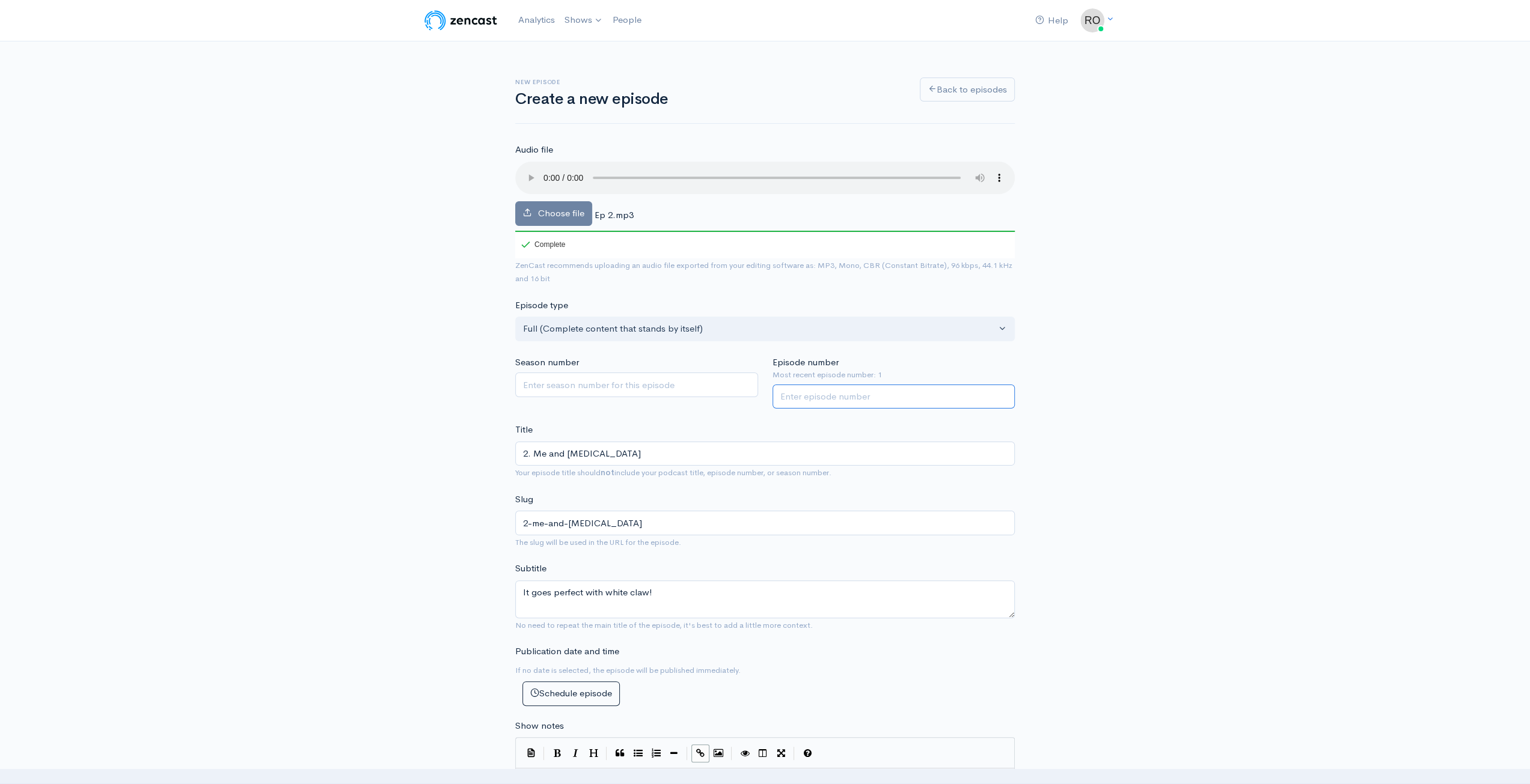
click at [806, 397] on input "Episode number" at bounding box center [894, 397] width 243 height 25
type input "2"
click at [1300, 322] on div "New episode Create a new episode Back to episodes Audio file Choose file Ep 2.m…" at bounding box center [765, 711] width 1530 height 1341
click at [835, 385] on input "2" at bounding box center [894, 397] width 243 height 25
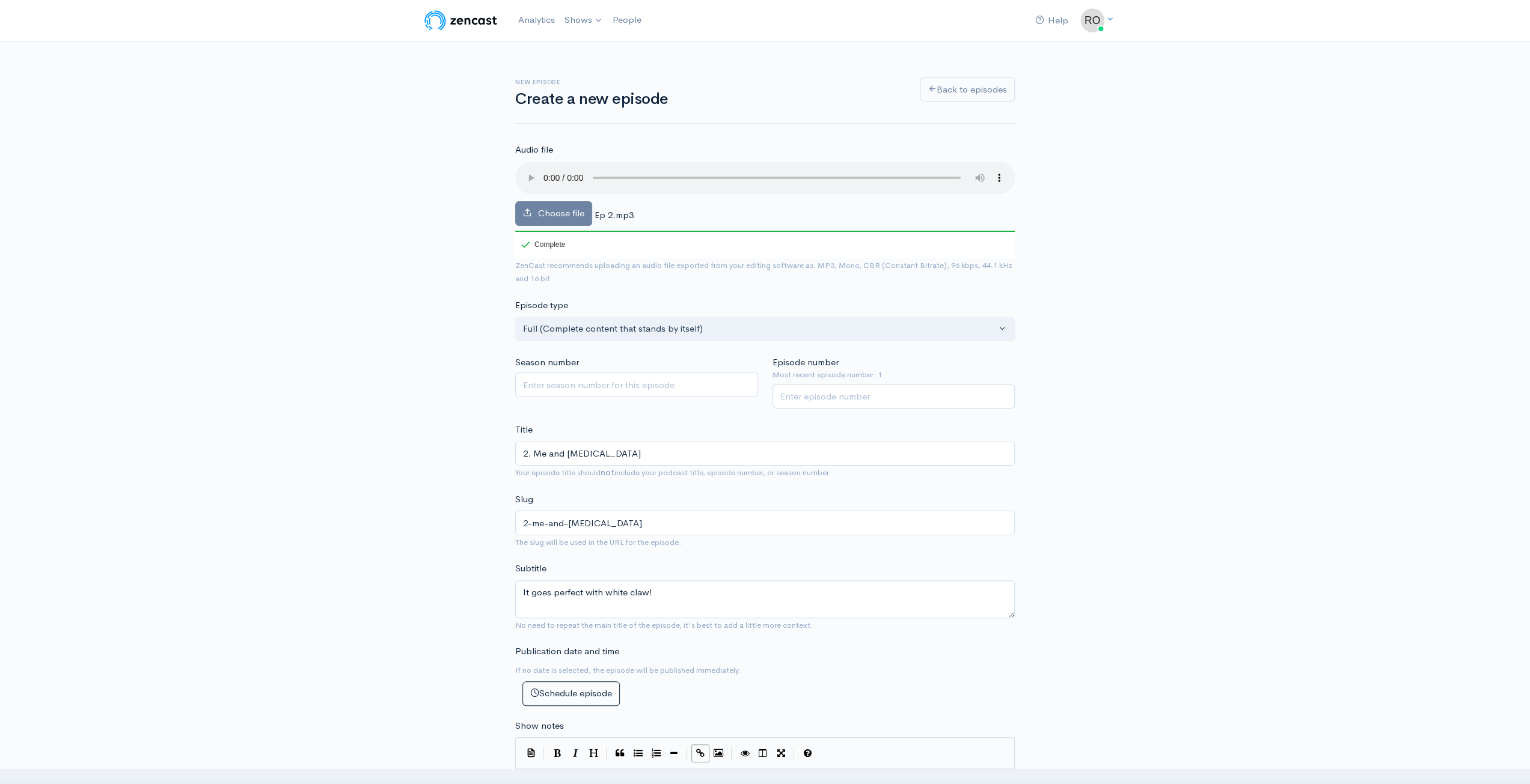
click at [1218, 315] on div "New episode Create a new episode Back to episodes Audio file Choose file Ep 2.m…" at bounding box center [765, 711] width 1530 height 1341
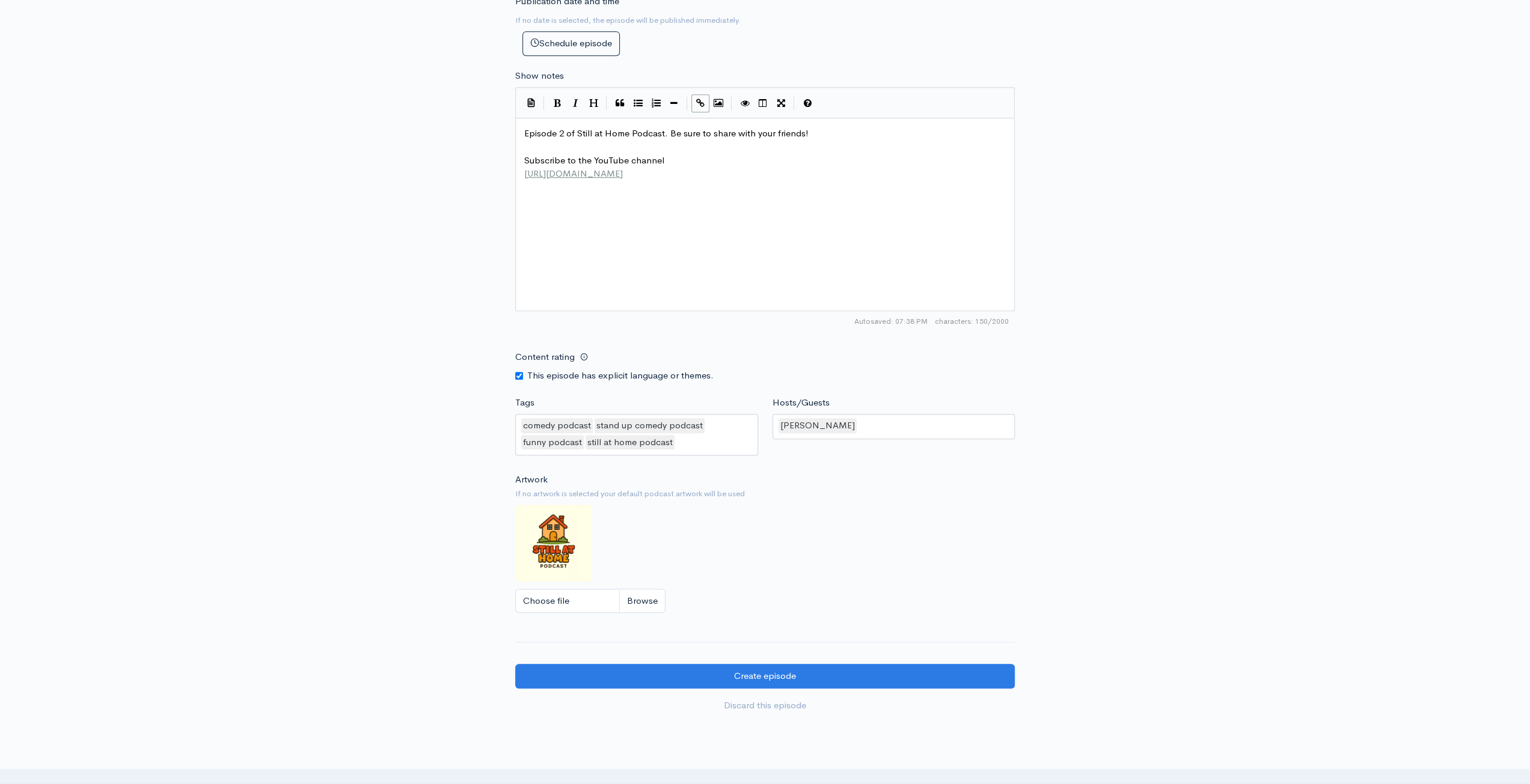
scroll to position [750, 0]
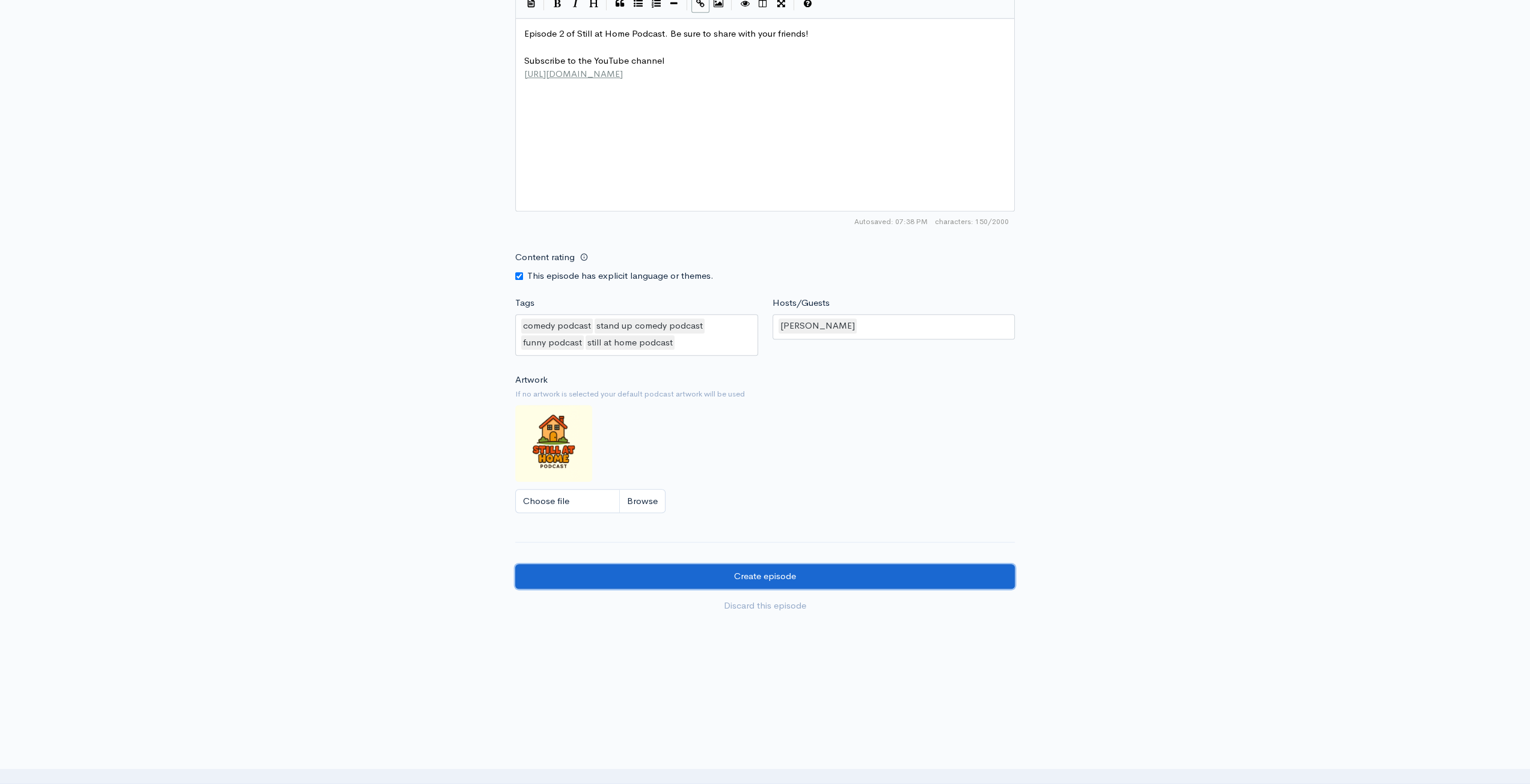
click at [878, 582] on input "Create episode" at bounding box center [765, 577] width 500 height 25
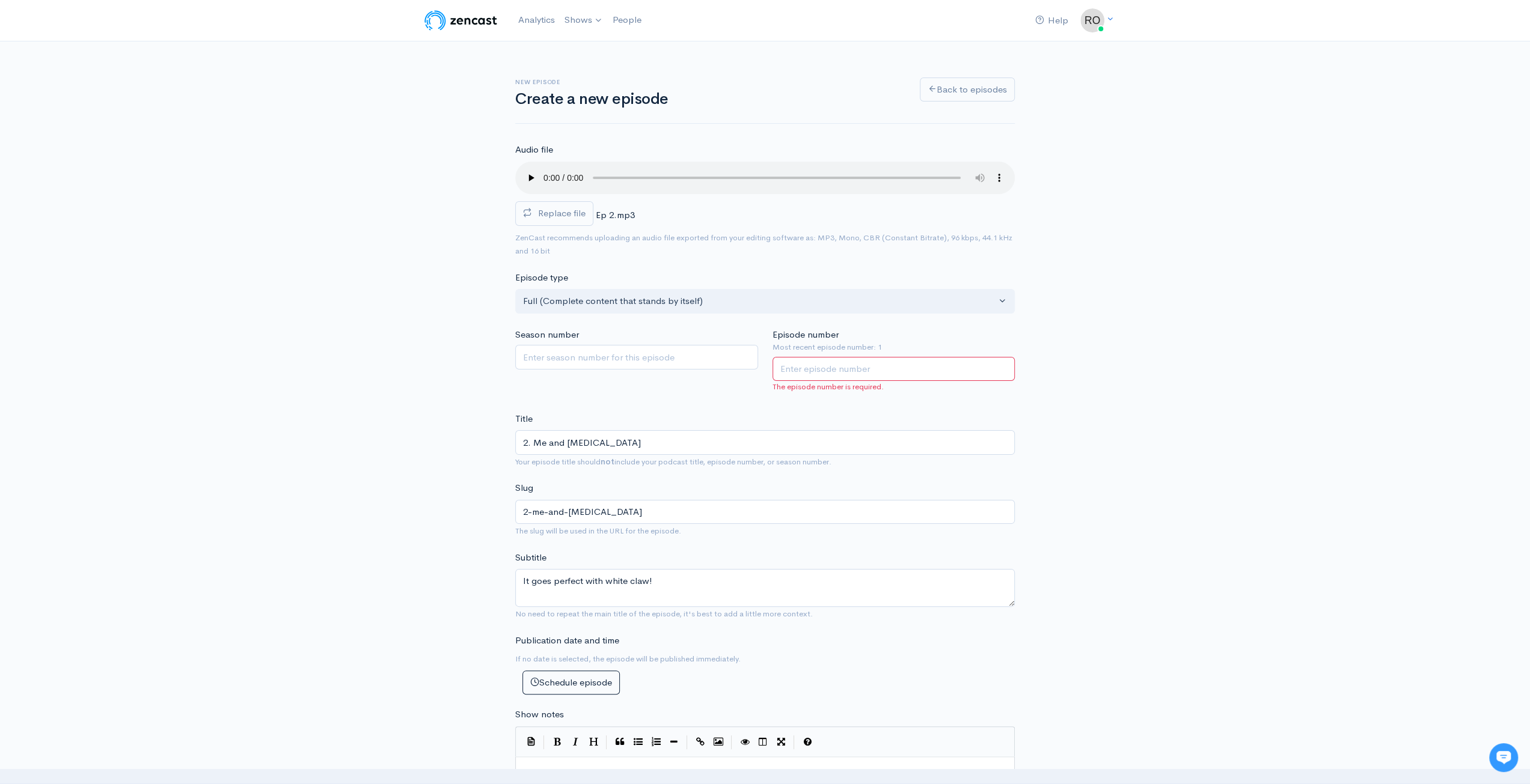
click at [898, 368] on input "Episode number" at bounding box center [894, 369] width 243 height 25
type input "2"
click at [1277, 345] on div "New episode Create a new episode Back to episodes Audio file Replace file Ep 2.…" at bounding box center [765, 706] width 1530 height 1329
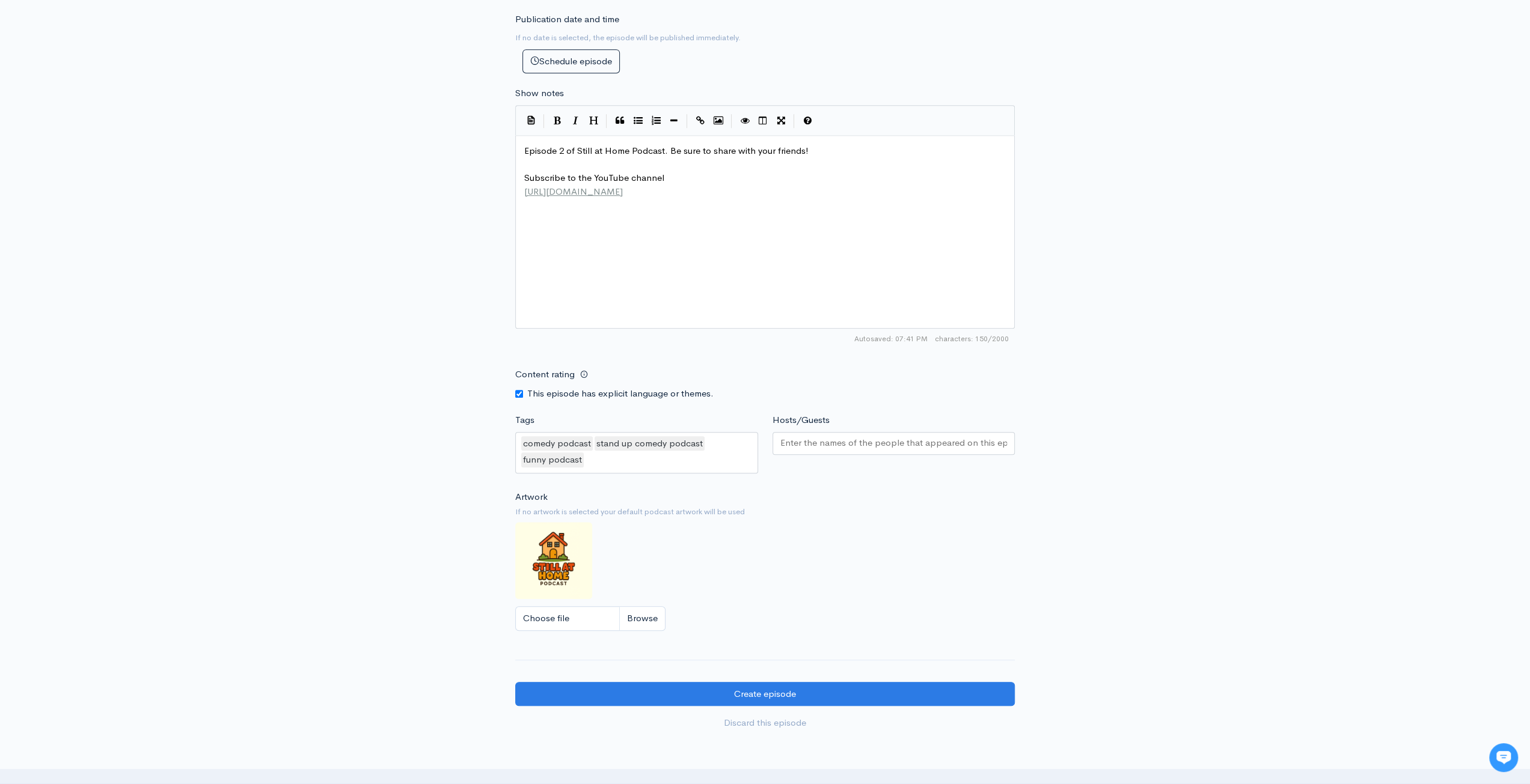
scroll to position [739, 0]
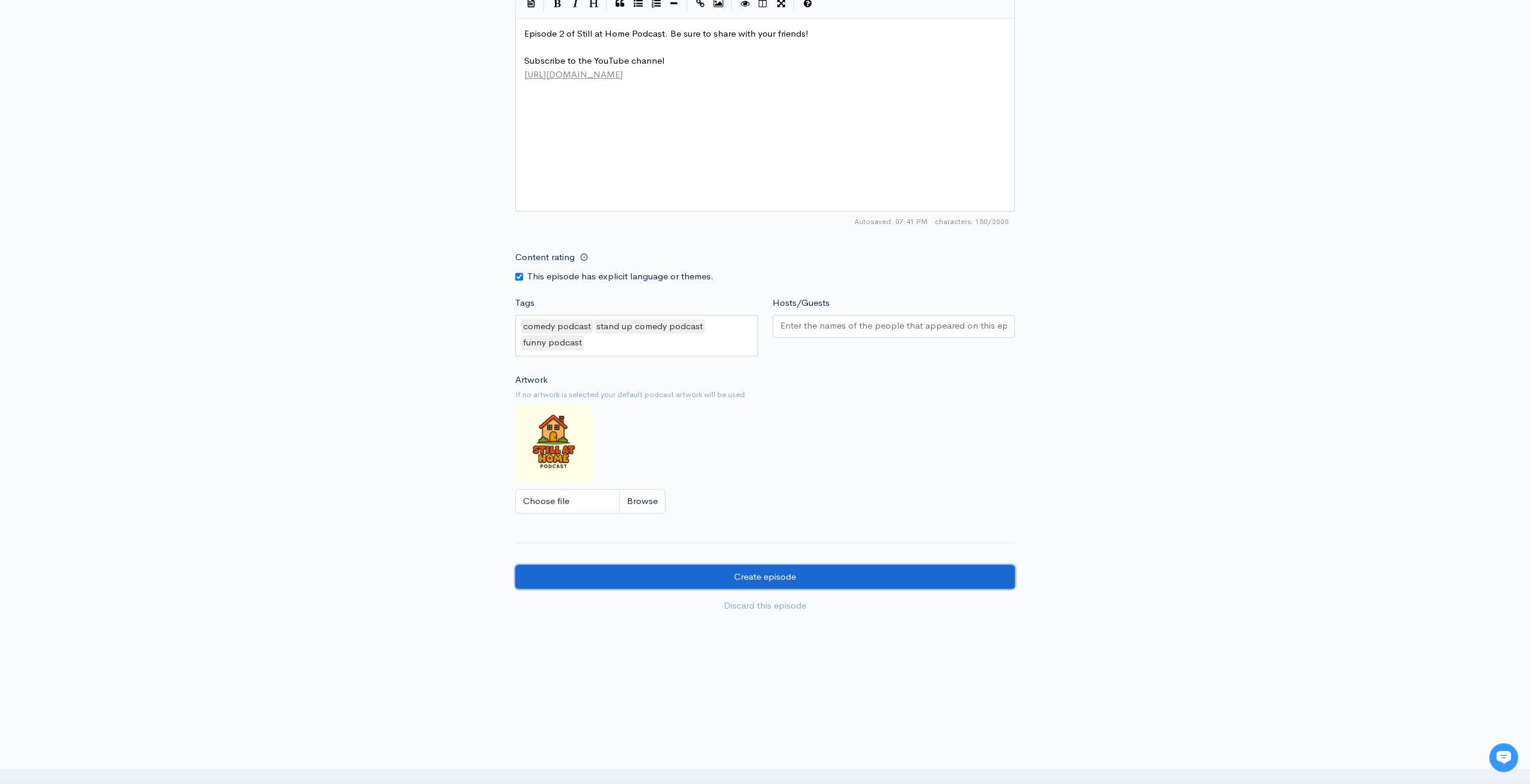
click at [846, 567] on input "Create episode" at bounding box center [765, 577] width 500 height 25
